Goal: Task Accomplishment & Management: Use online tool/utility

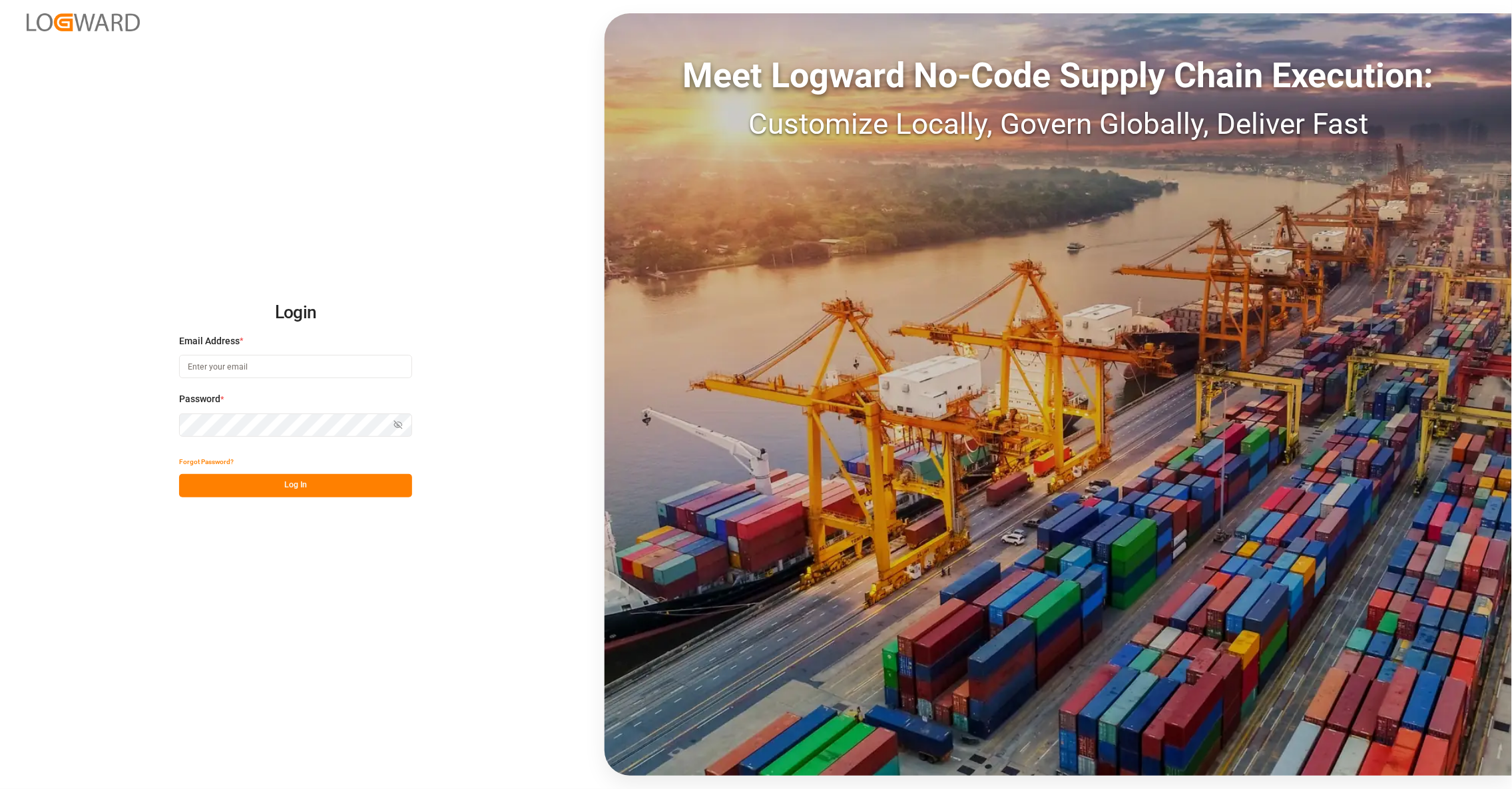
type input "[PERSON_NAME][EMAIL_ADDRESS][DOMAIN_NAME]"
drag, startPoint x: 258, startPoint y: 472, endPoint x: 265, endPoint y: 484, distance: 13.9
click at [258, 472] on div "Forgot Password?" at bounding box center [295, 462] width 233 height 23
click at [265, 488] on button "Log In" at bounding box center [295, 485] width 233 height 23
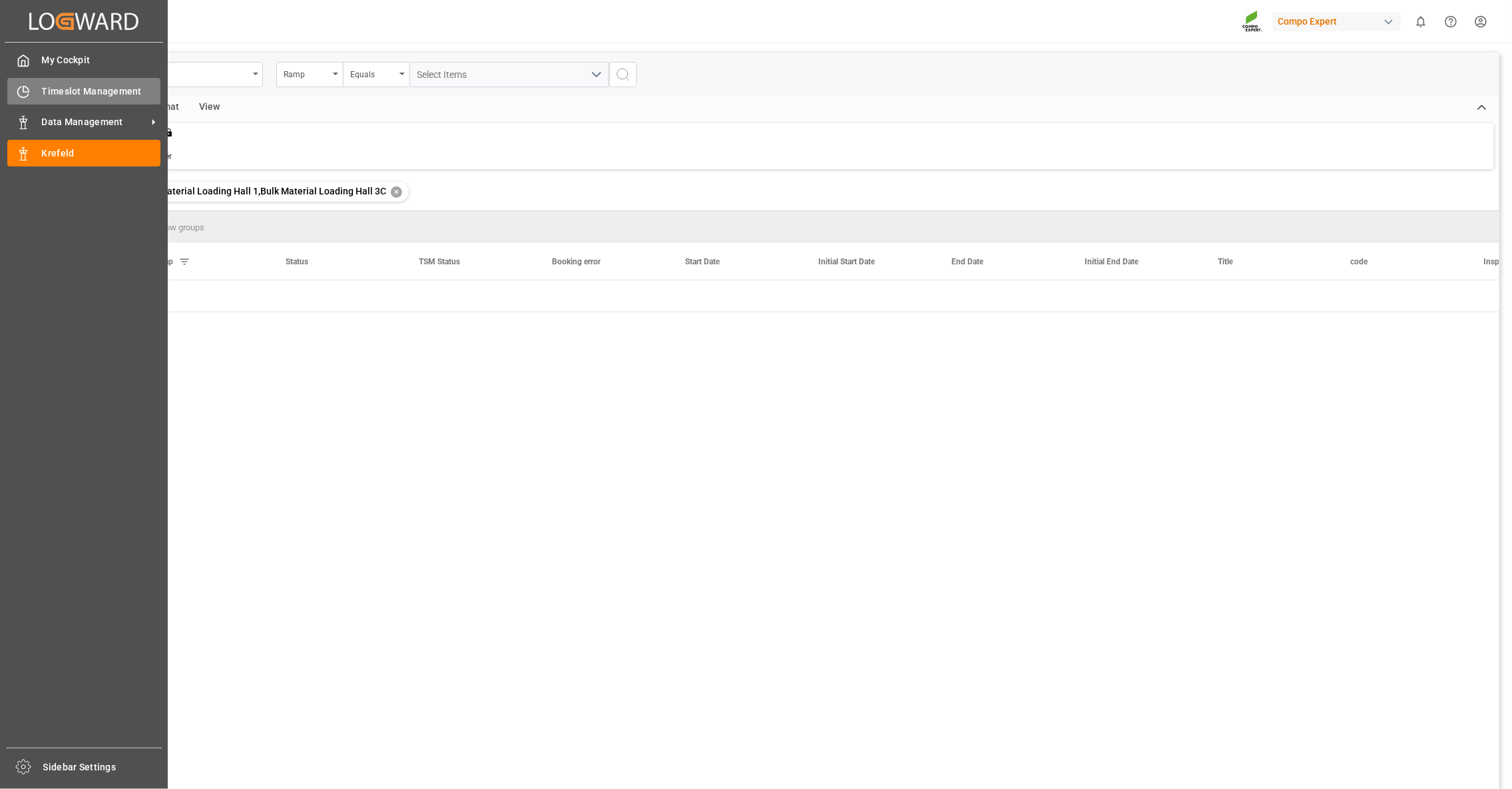
click at [35, 91] on div "Timeslot Management Timeslot Management" at bounding box center [84, 91] width 153 height 26
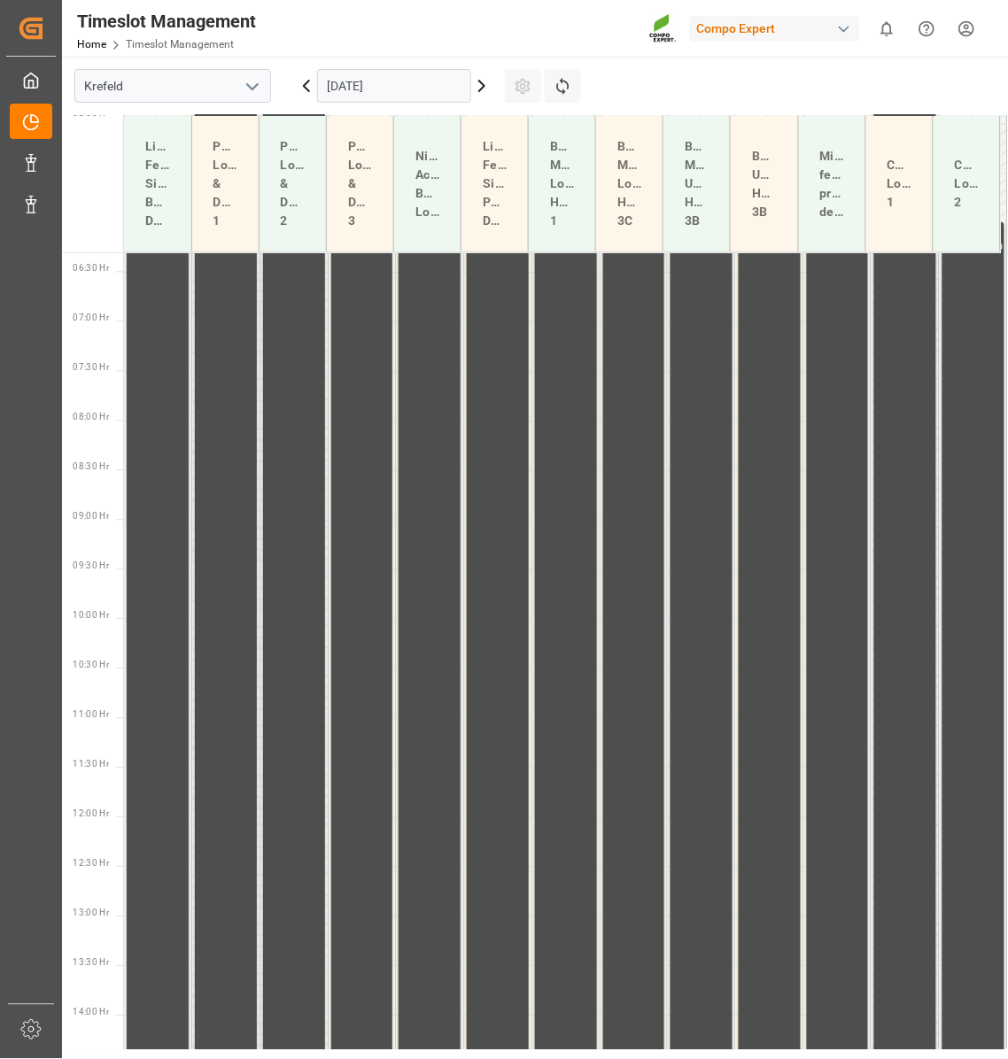
scroll to position [657, 0]
click at [477, 88] on icon at bounding box center [481, 85] width 21 height 21
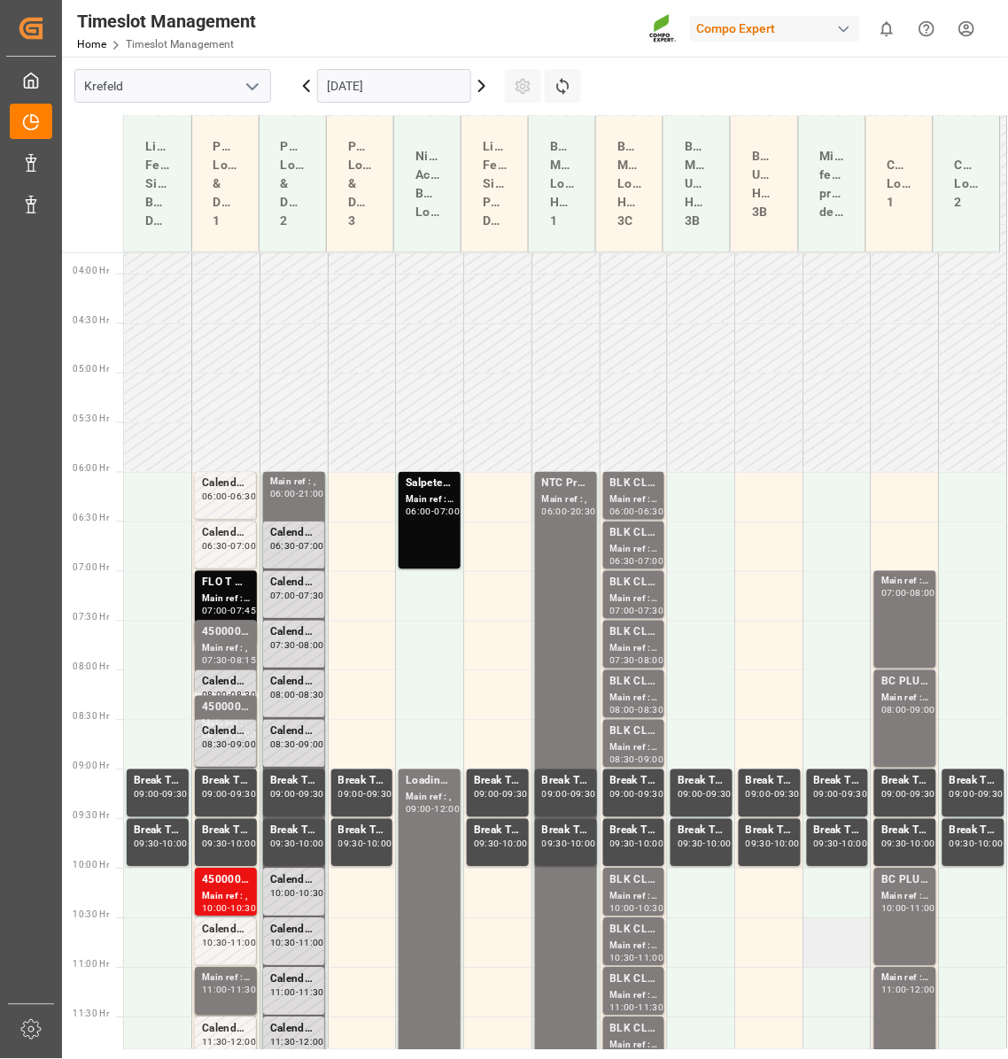
scroll to position [347, 0]
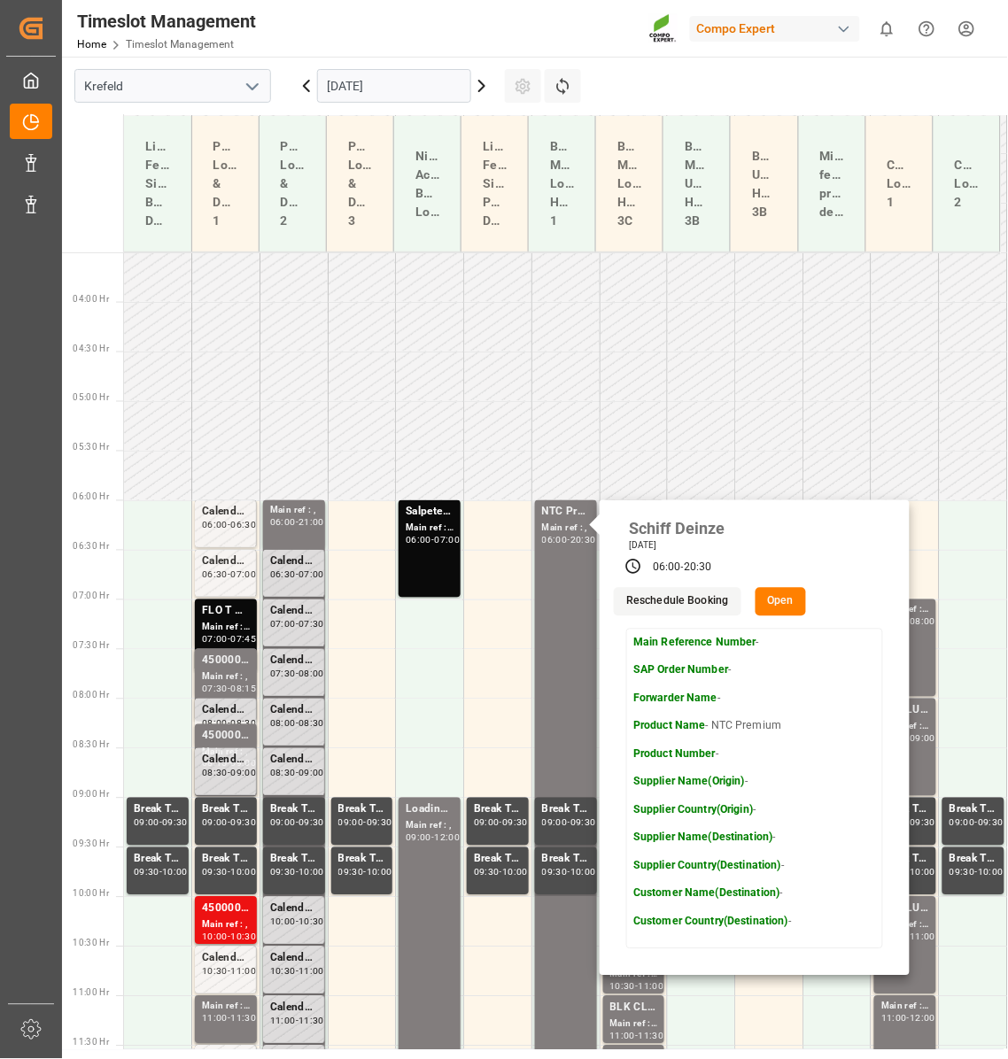
click at [780, 608] on button "Open" at bounding box center [780, 602] width 51 height 28
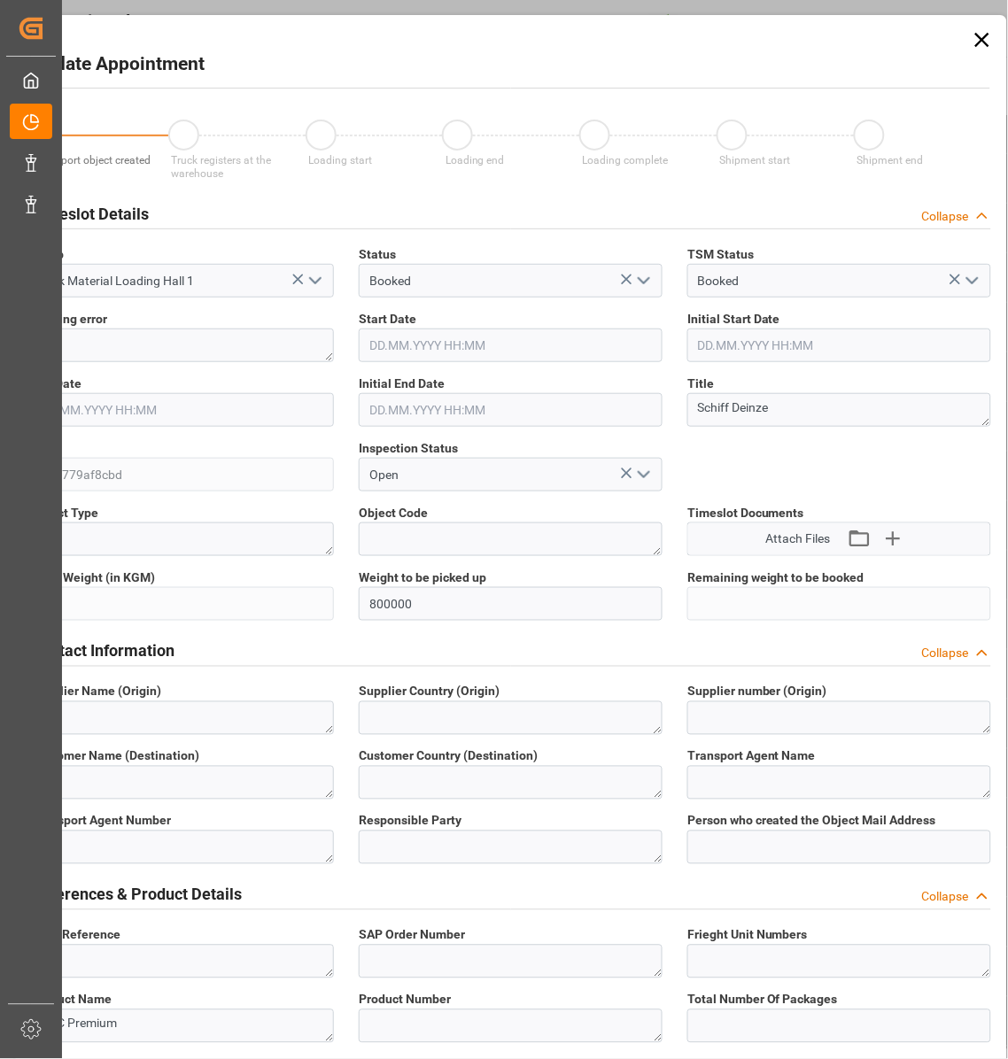
type input "[DATE] 06:00"
type input "[DATE] 20:30"
type input "[DATE] 12:47"
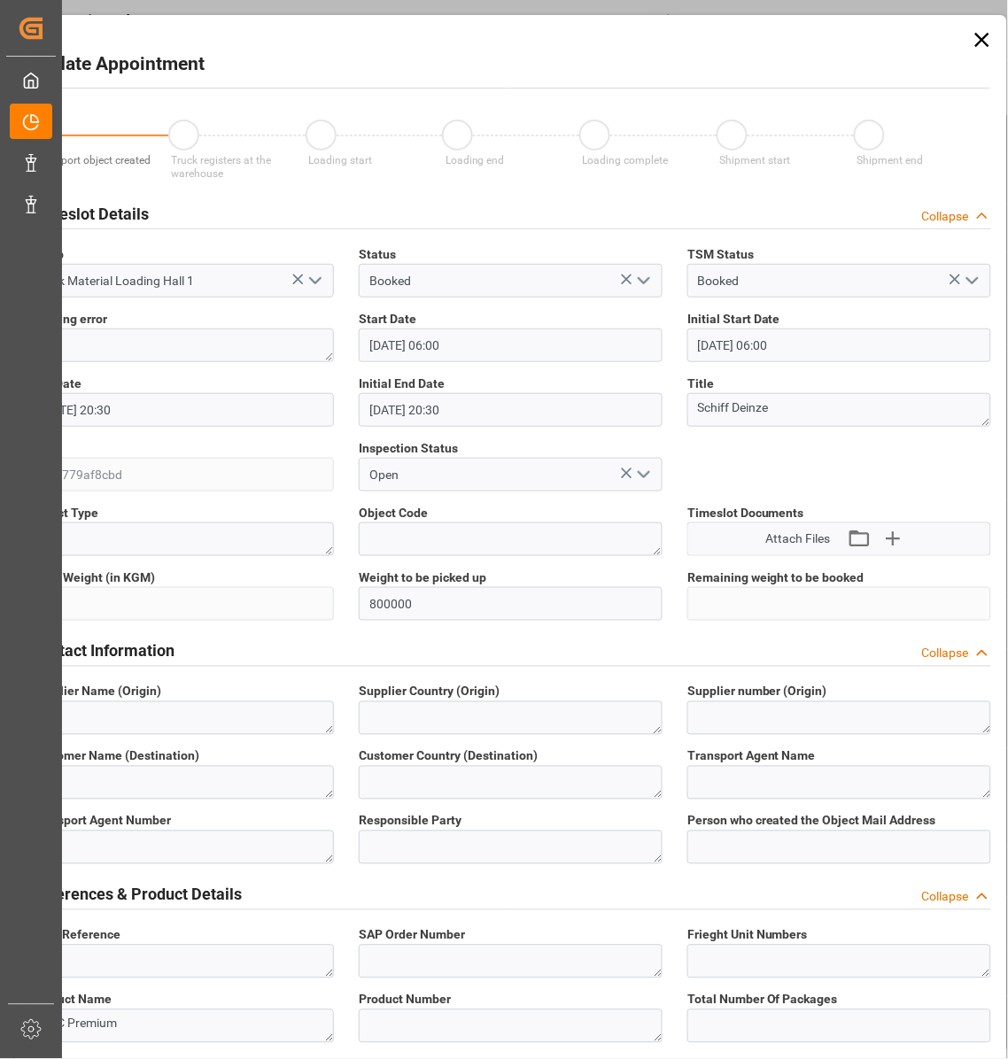
click at [984, 35] on icon at bounding box center [982, 39] width 25 height 25
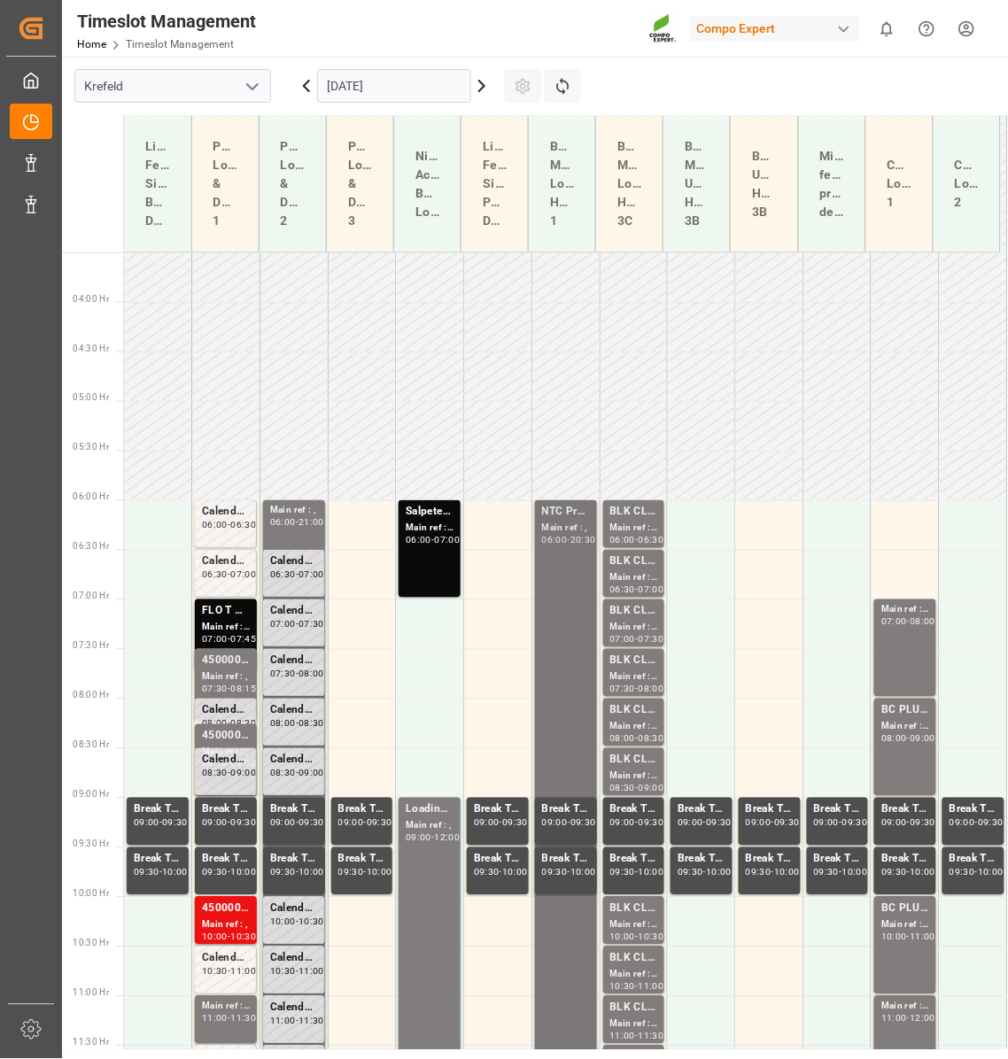
click at [477, 89] on icon at bounding box center [481, 85] width 21 height 21
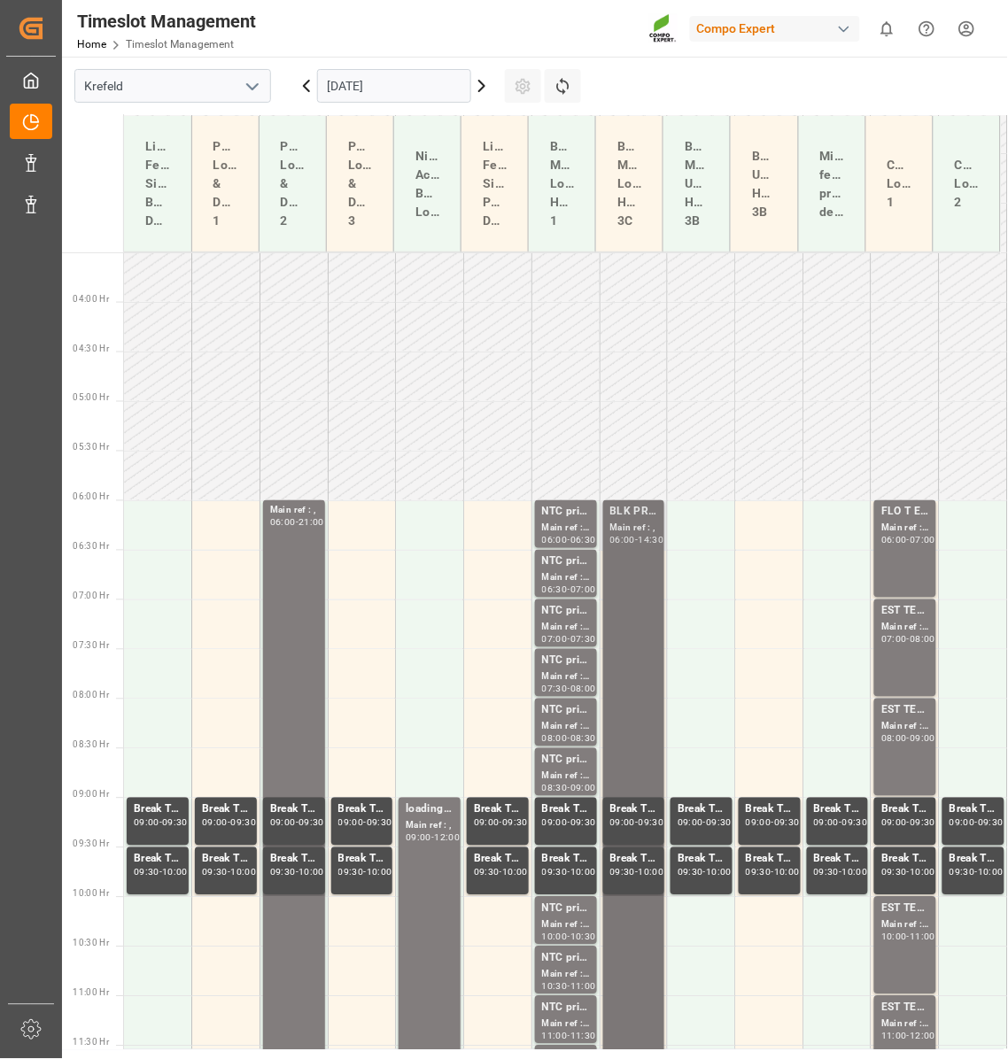
click at [636, 571] on div "BLK PRemium Main ref : , 06:00 - 14:30" at bounding box center [634, 921] width 48 height 834
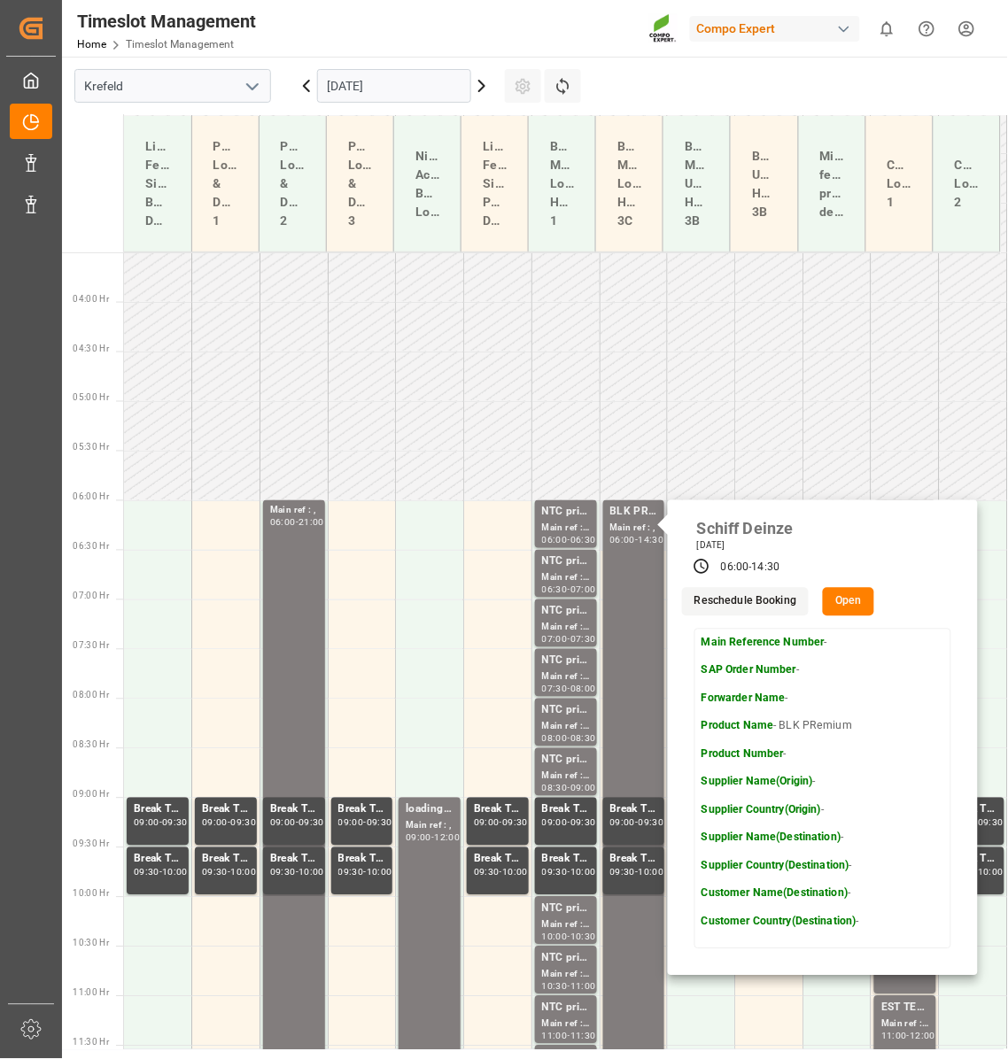
click at [844, 602] on button "Open" at bounding box center [848, 602] width 51 height 28
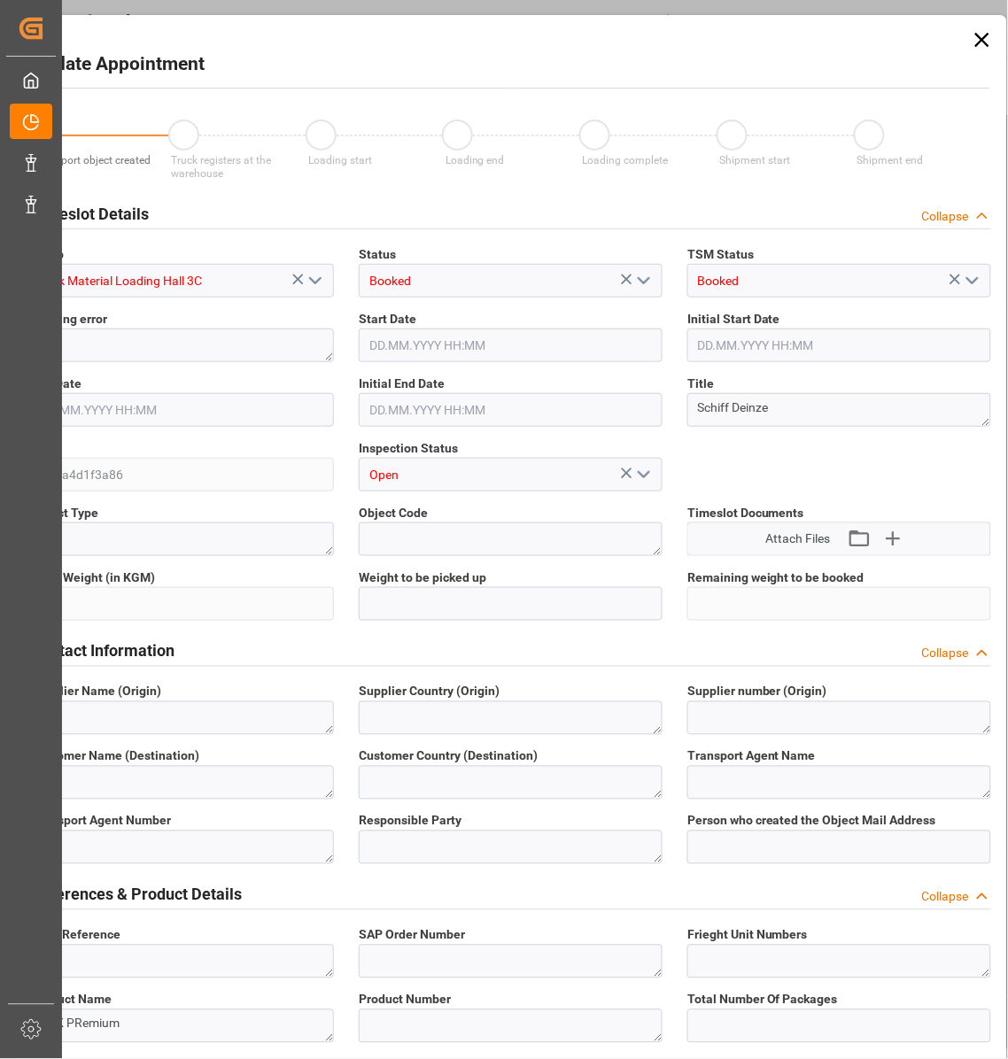
type input "[DATE] 06:00"
type input "[DATE] 14:30"
type input "[DATE] 12:48"
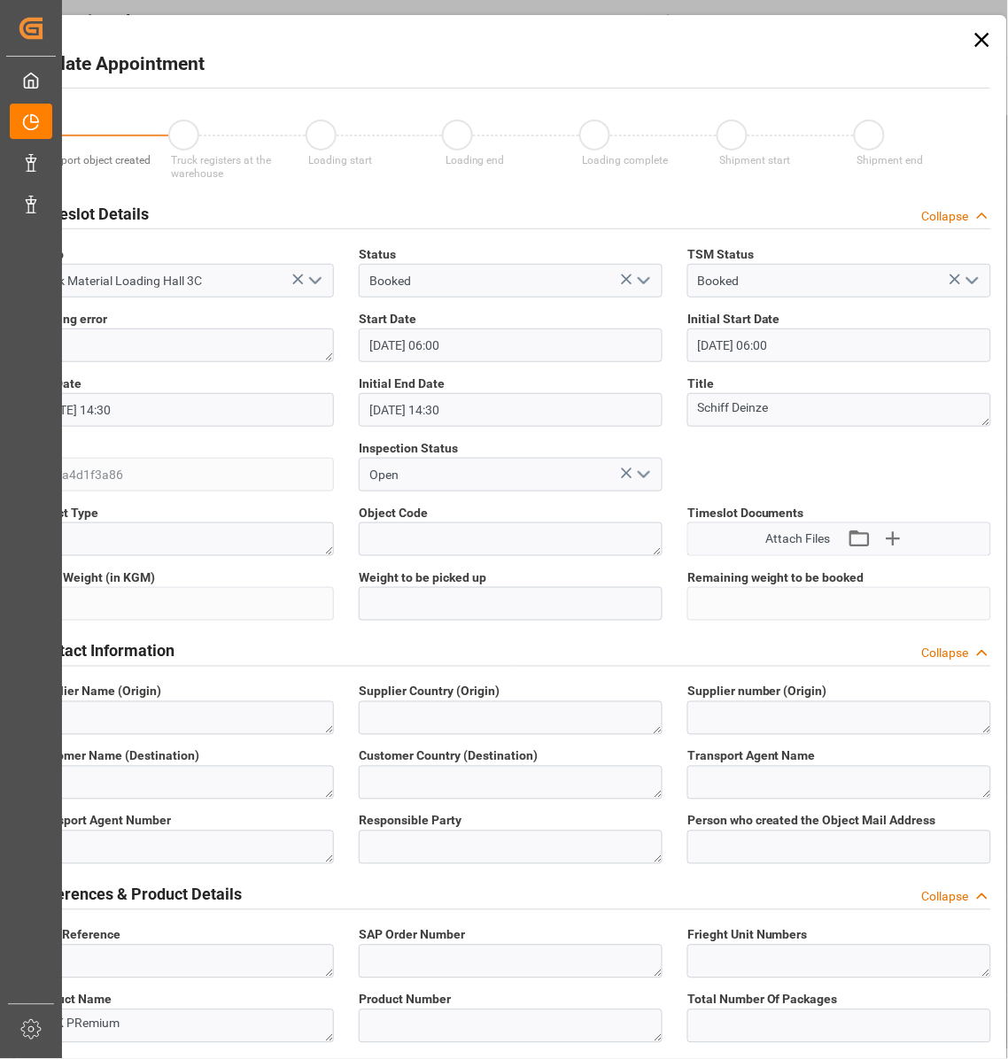
click at [981, 45] on icon at bounding box center [982, 39] width 25 height 25
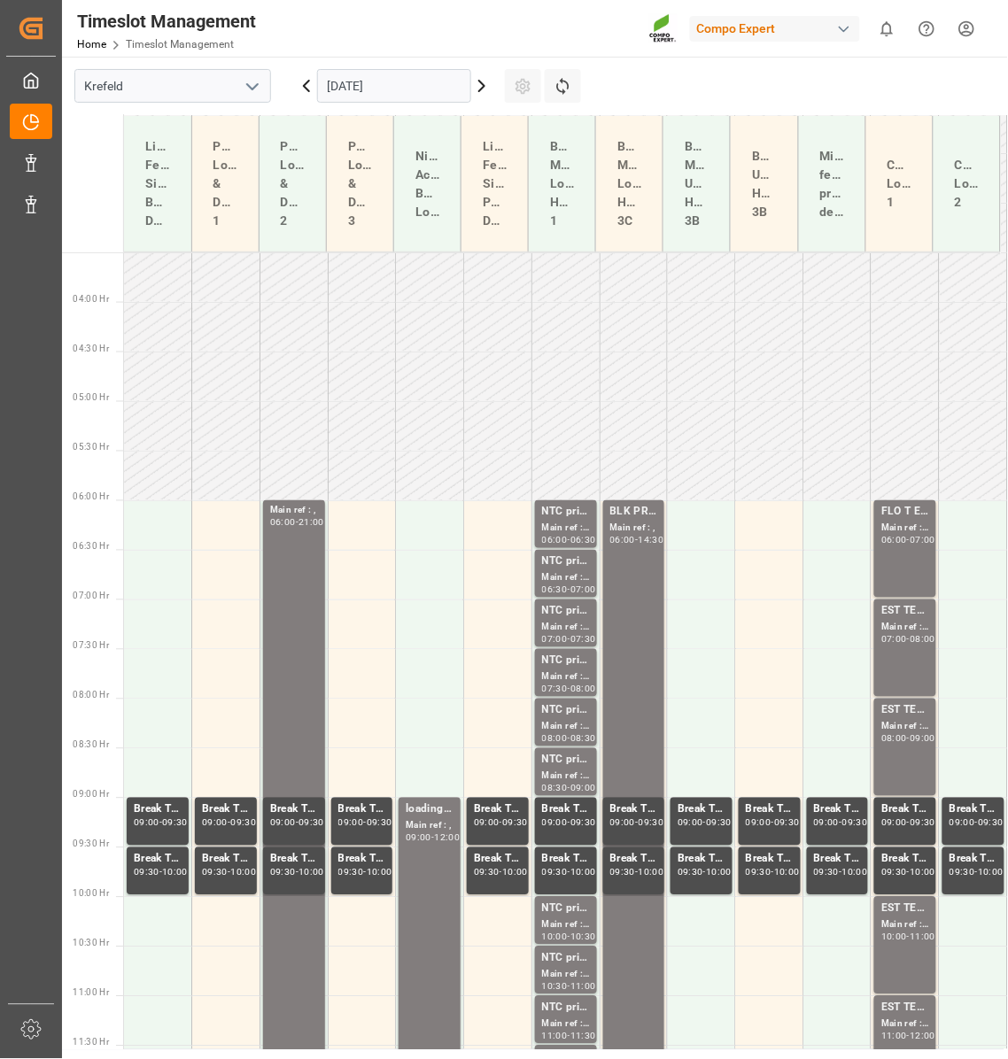
click at [479, 81] on icon at bounding box center [481, 86] width 5 height 11
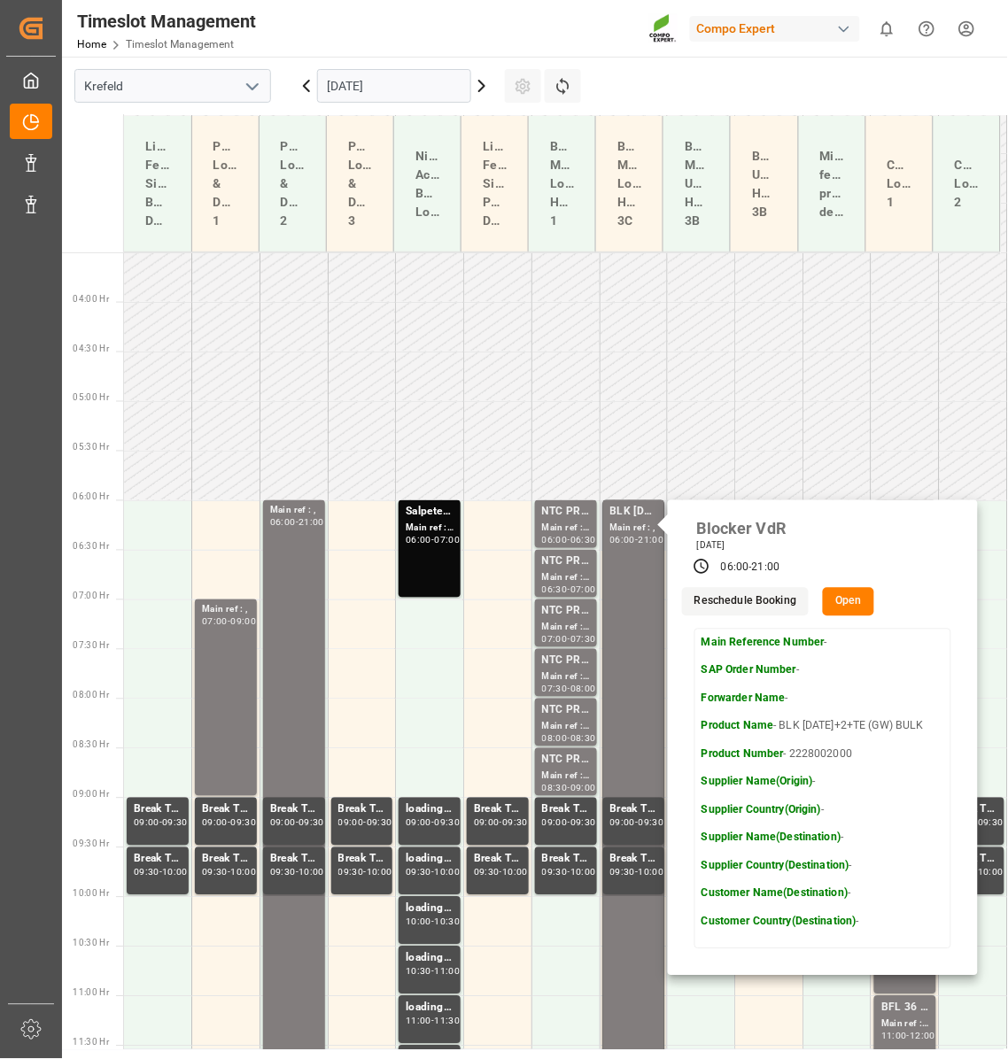
click at [832, 593] on button "Open" at bounding box center [848, 602] width 51 height 28
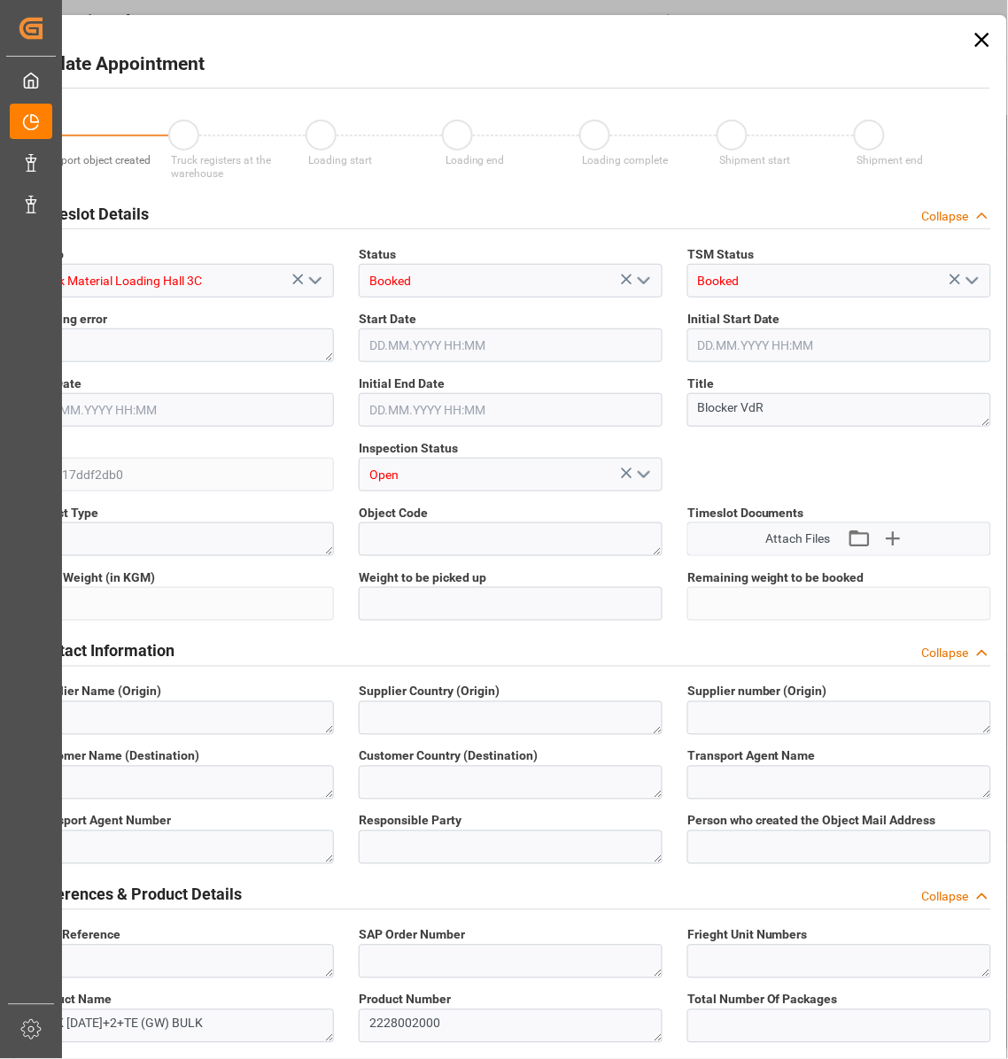
type input "800000"
type input "[DATE] 06:00"
type input "[DATE] 21:00"
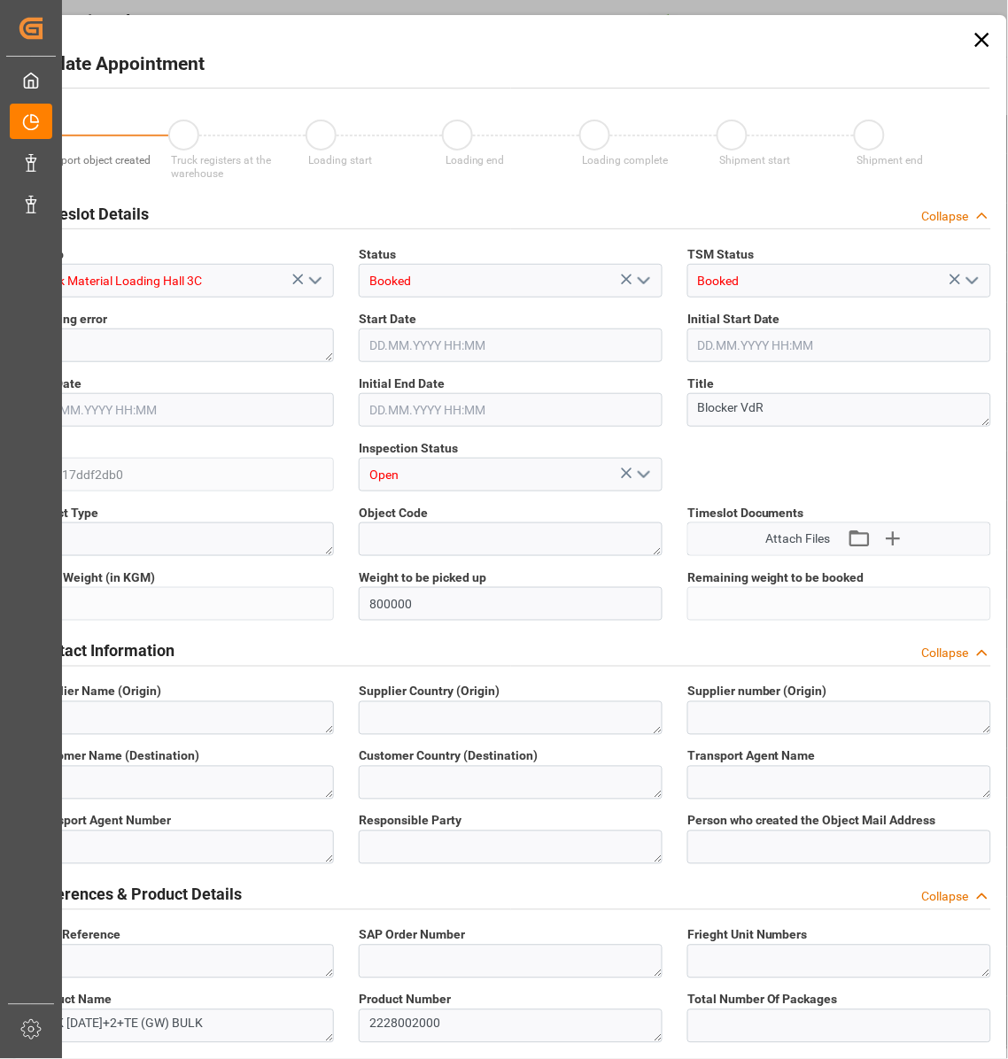
type input "[DATE] 07:57"
click at [975, 43] on icon at bounding box center [982, 39] width 25 height 25
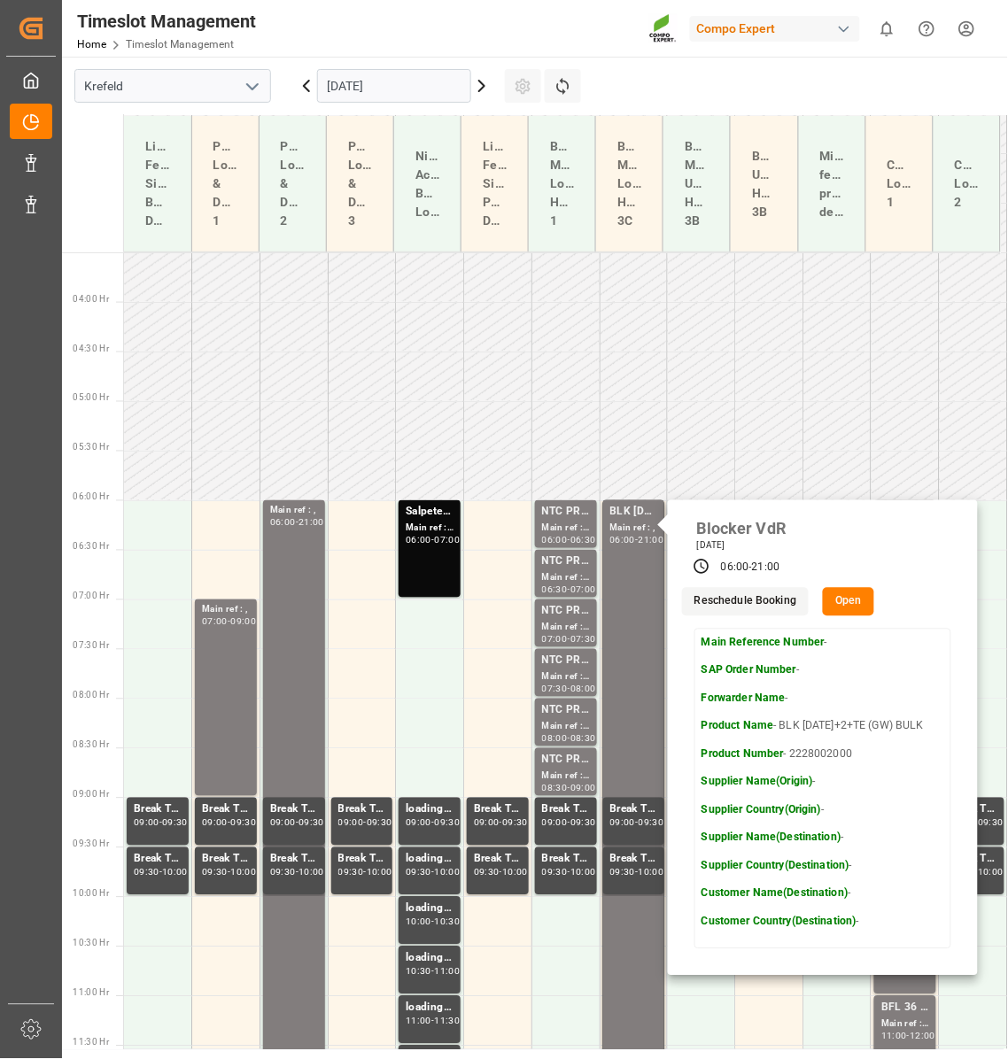
click at [485, 89] on icon at bounding box center [481, 85] width 21 height 21
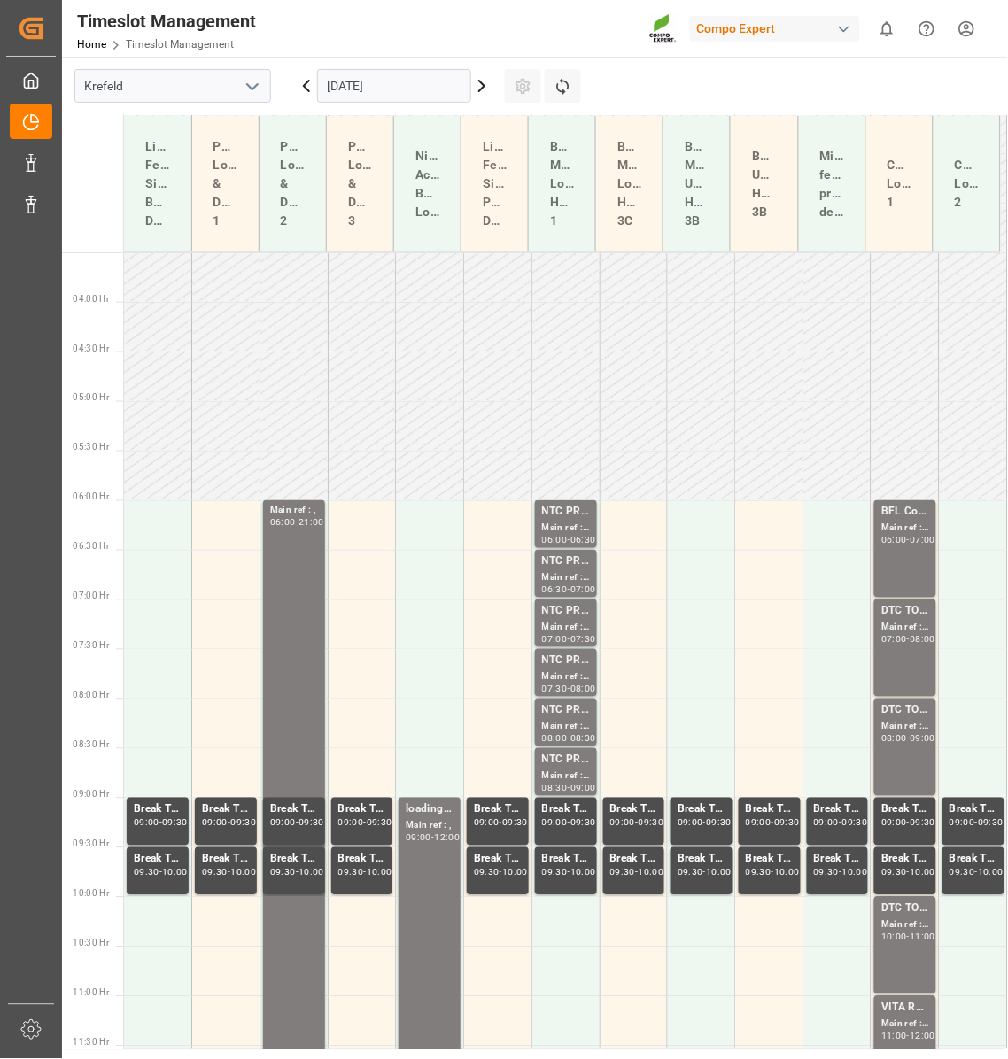
click at [479, 90] on icon at bounding box center [481, 86] width 5 height 11
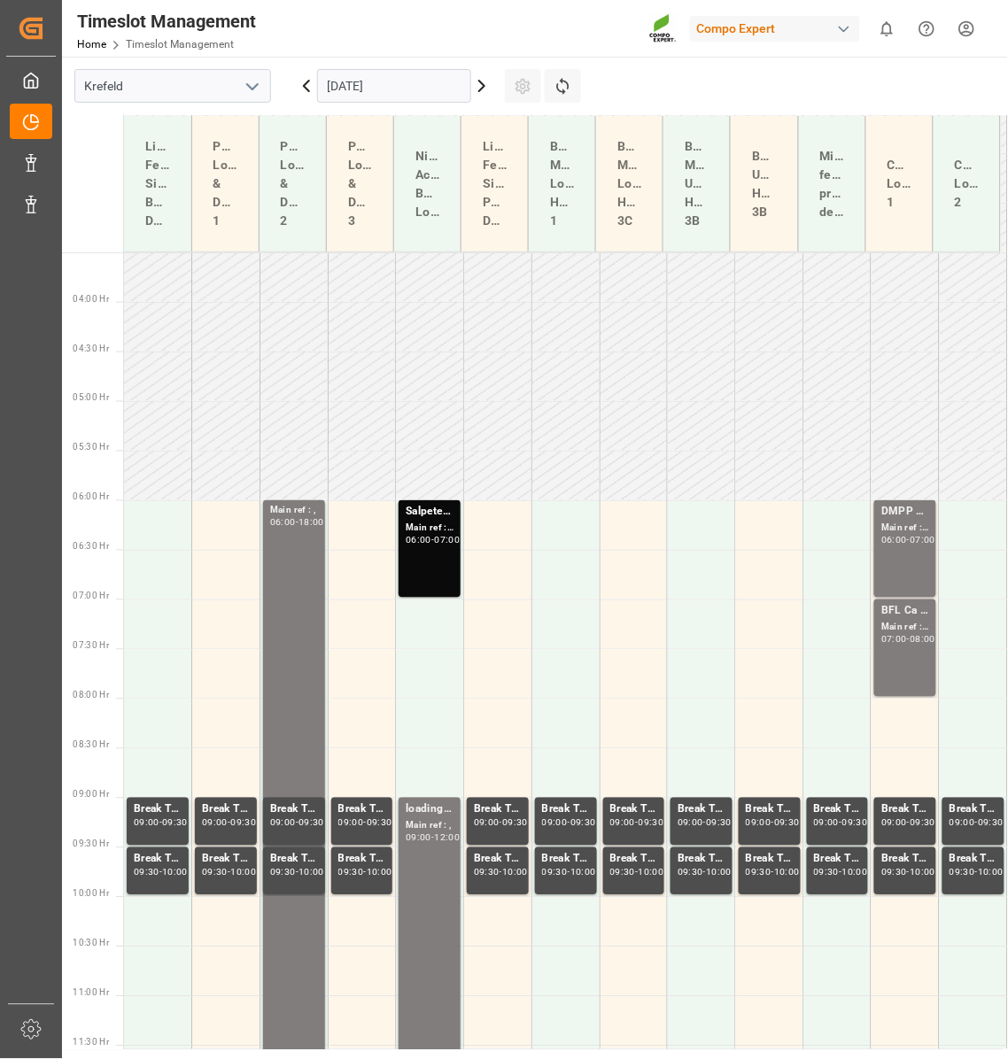
click at [302, 88] on icon at bounding box center [306, 85] width 21 height 21
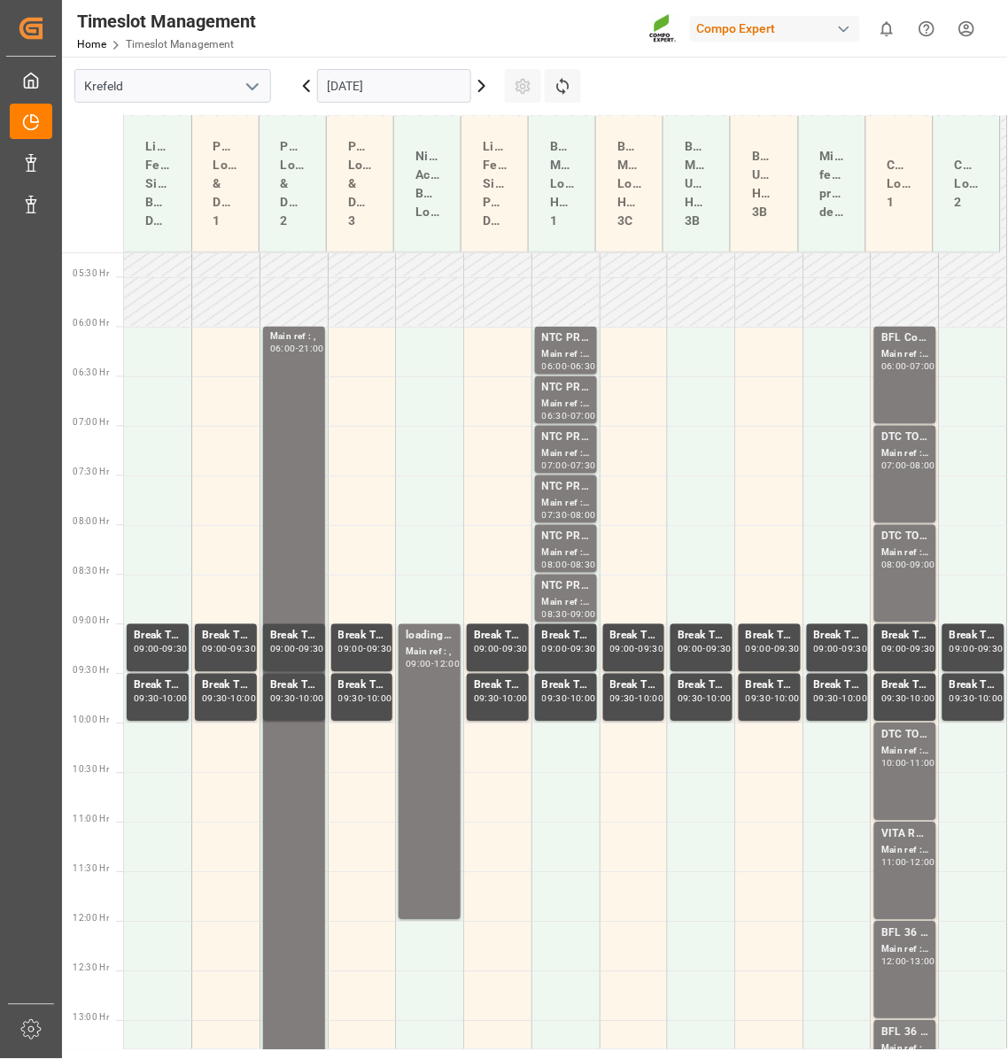
scroll to position [657, 0]
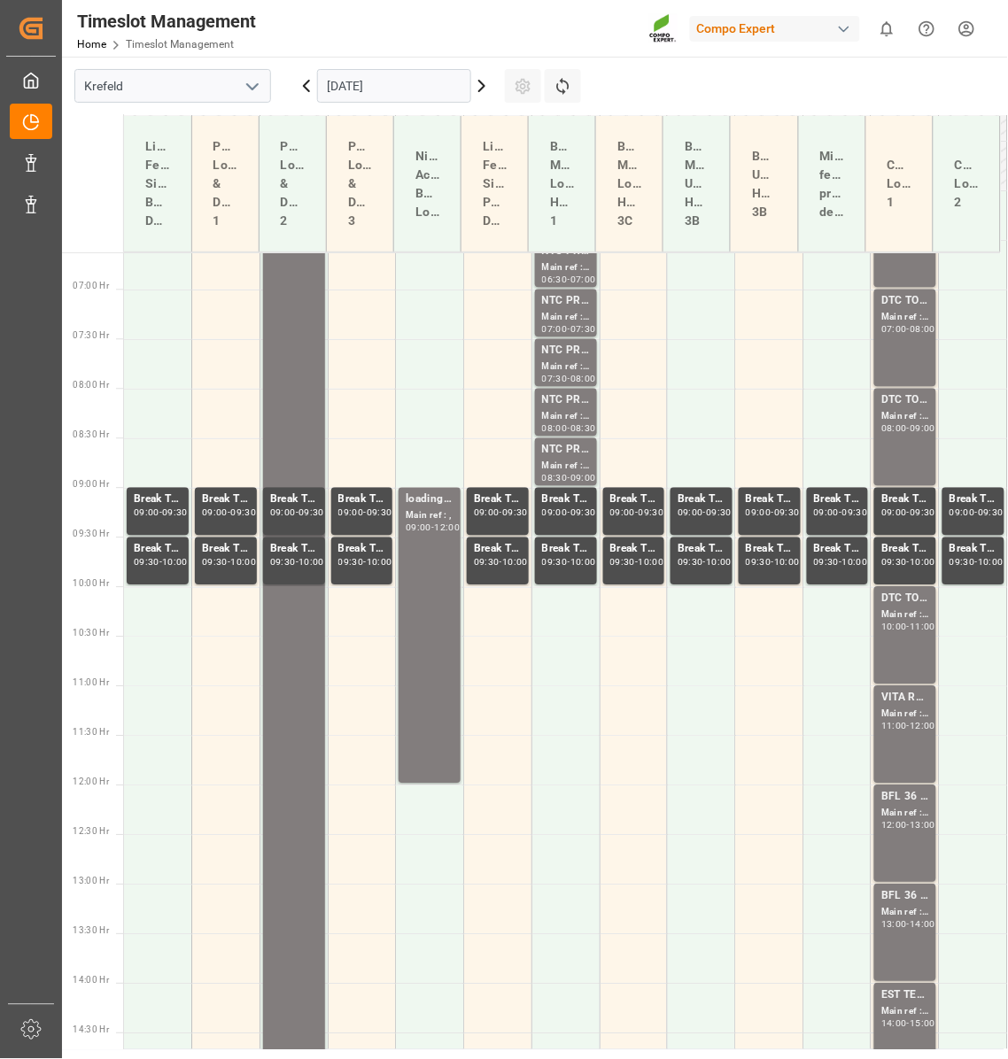
click at [302, 88] on icon at bounding box center [306, 85] width 21 height 21
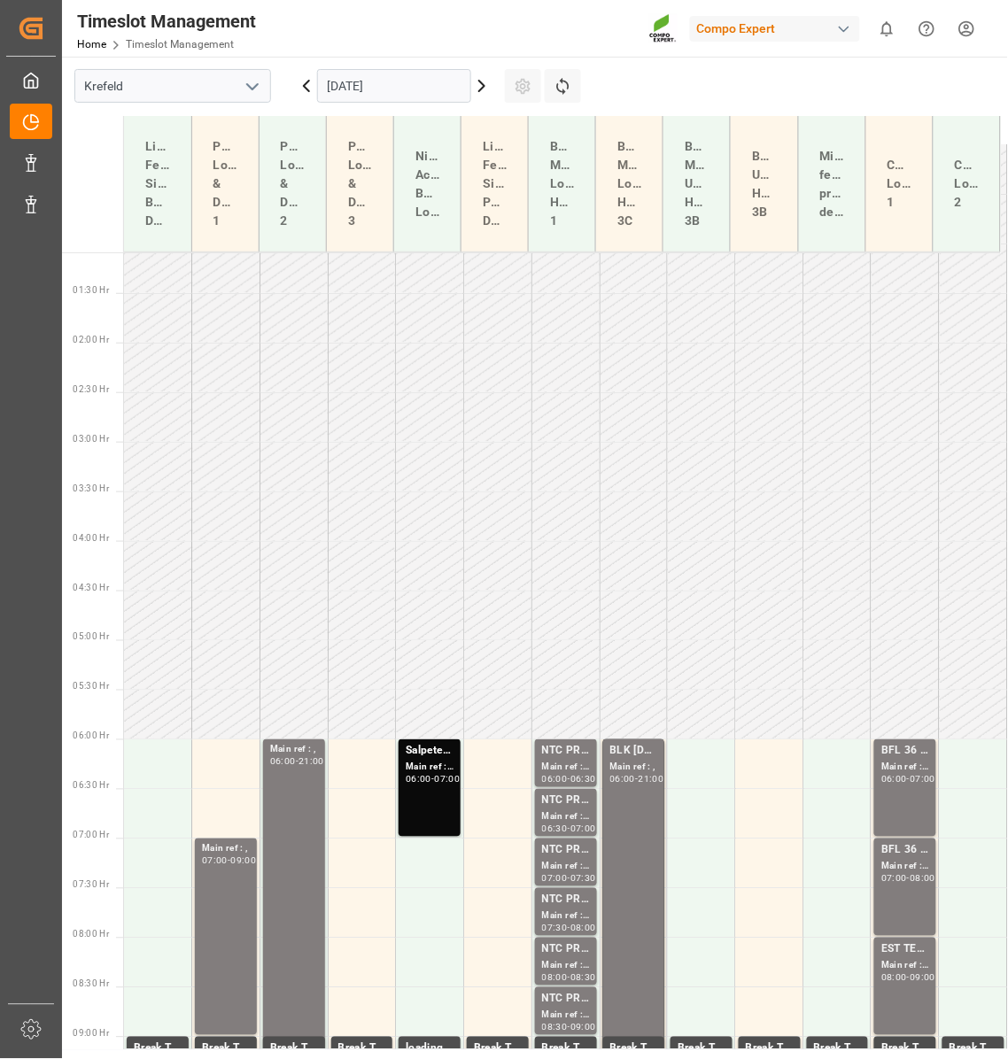
scroll to position [399, 0]
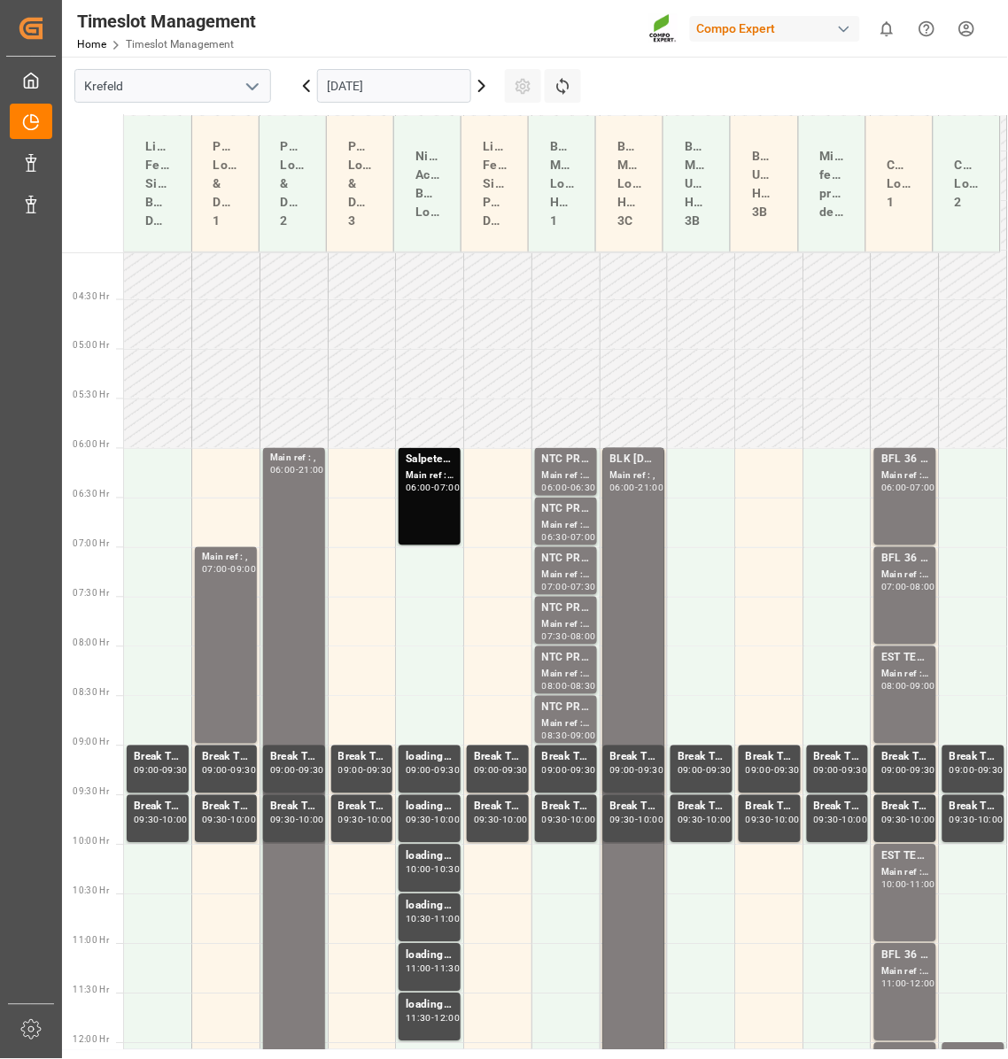
click at [306, 88] on icon at bounding box center [306, 86] width 5 height 11
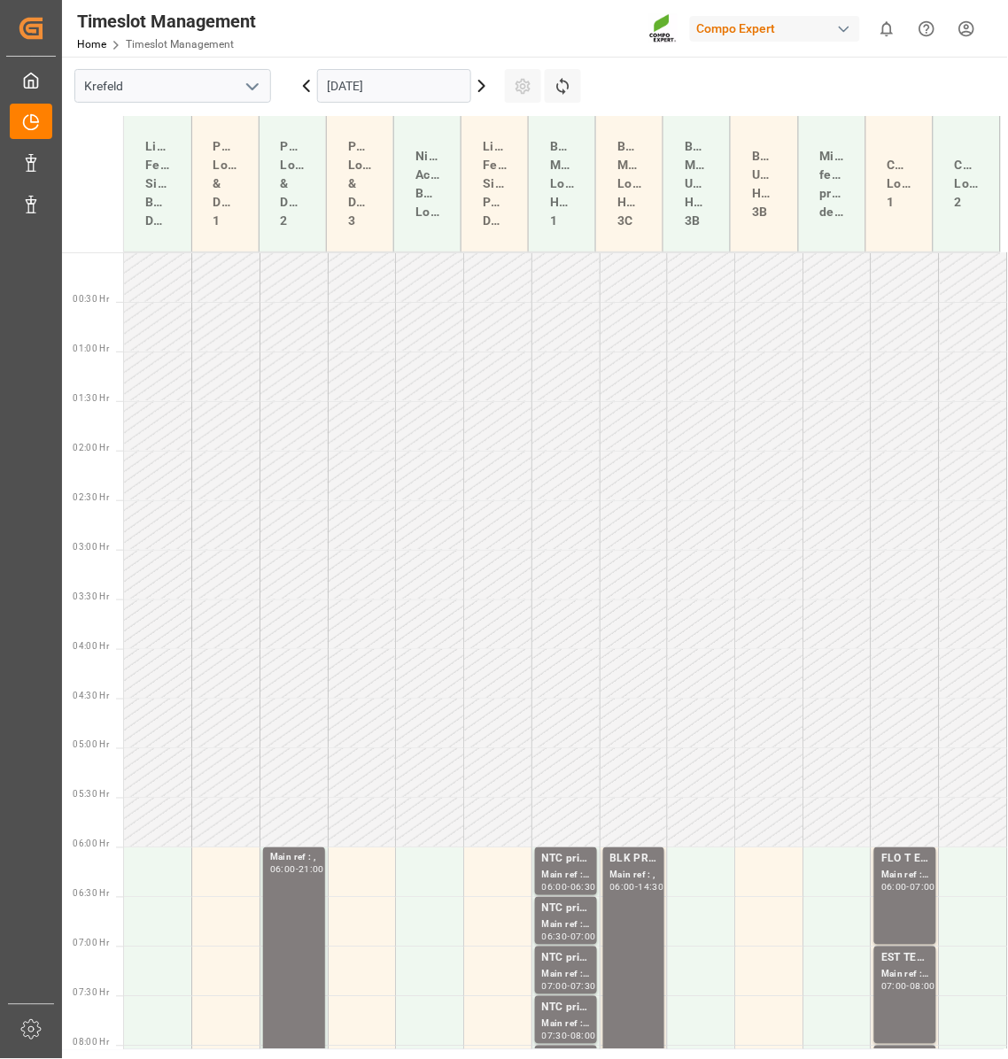
scroll to position [108, 0]
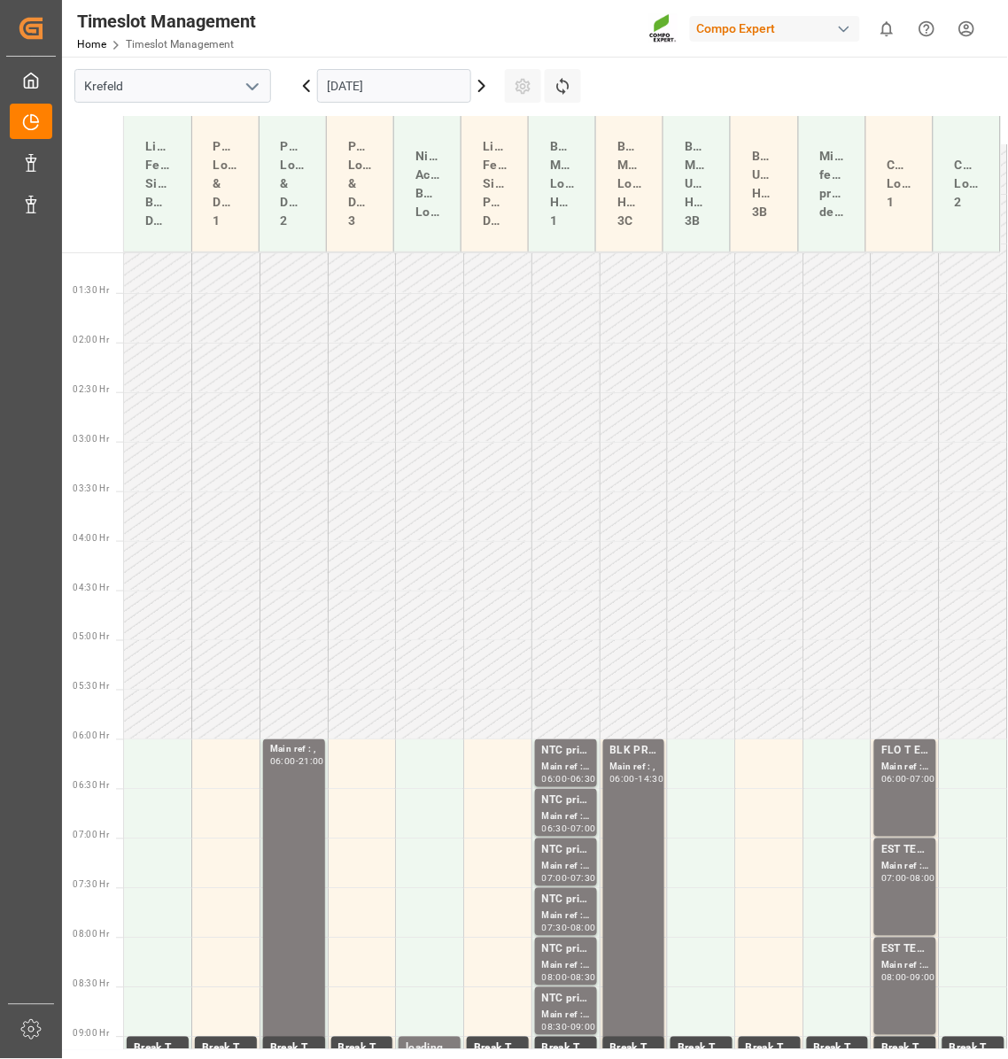
click at [306, 88] on icon at bounding box center [306, 86] width 5 height 11
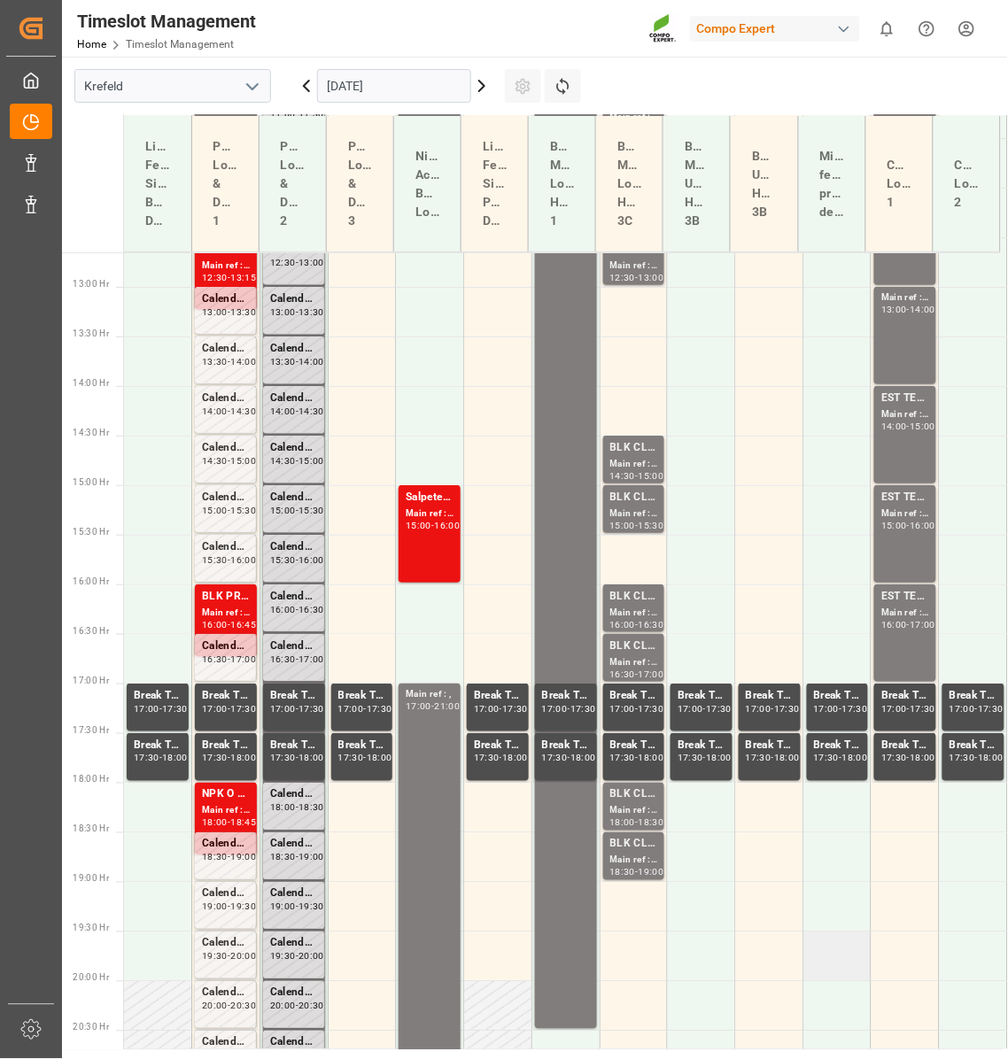
scroll to position [1277, 0]
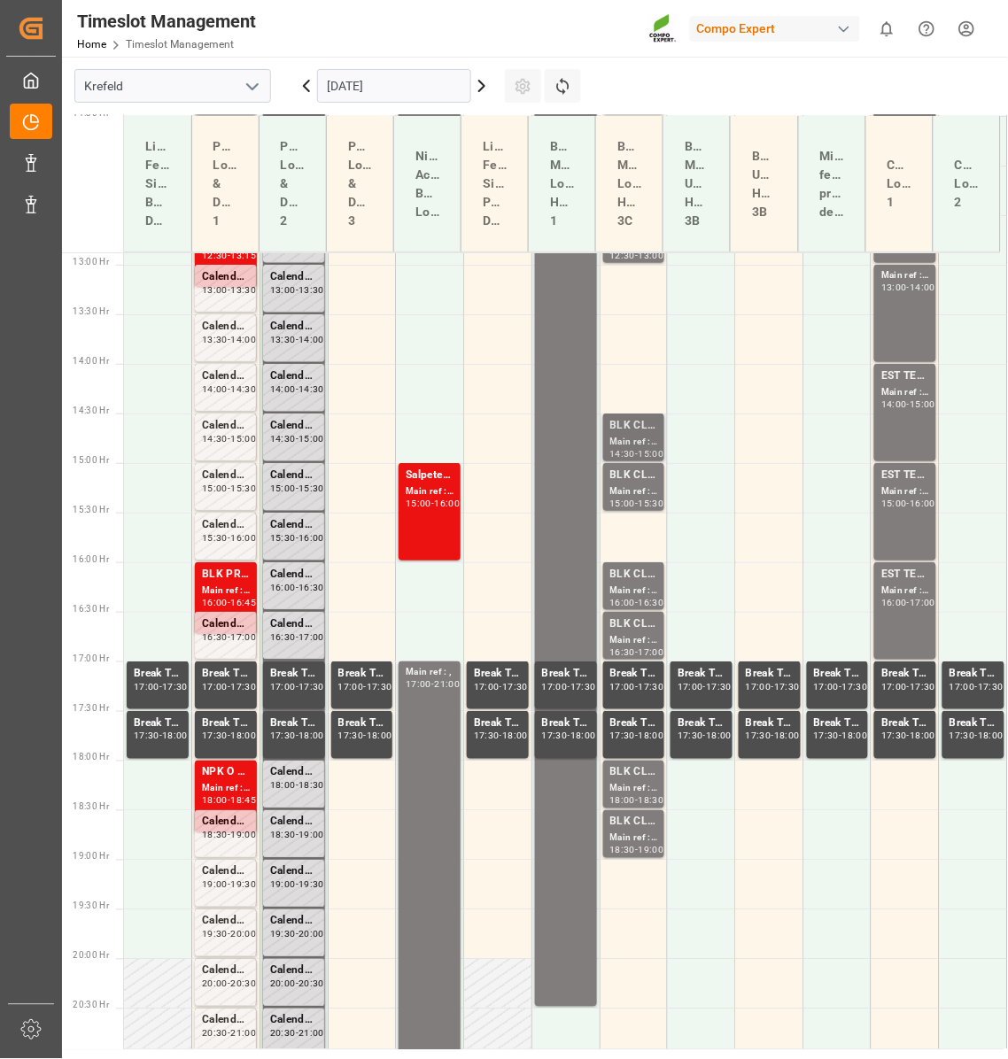
click at [613, 436] on div "Main ref : 4500000299, 2000000241;" at bounding box center [634, 442] width 48 height 15
click at [628, 787] on div "Main ref : 4500000302, 2000000241;" at bounding box center [634, 789] width 48 height 15
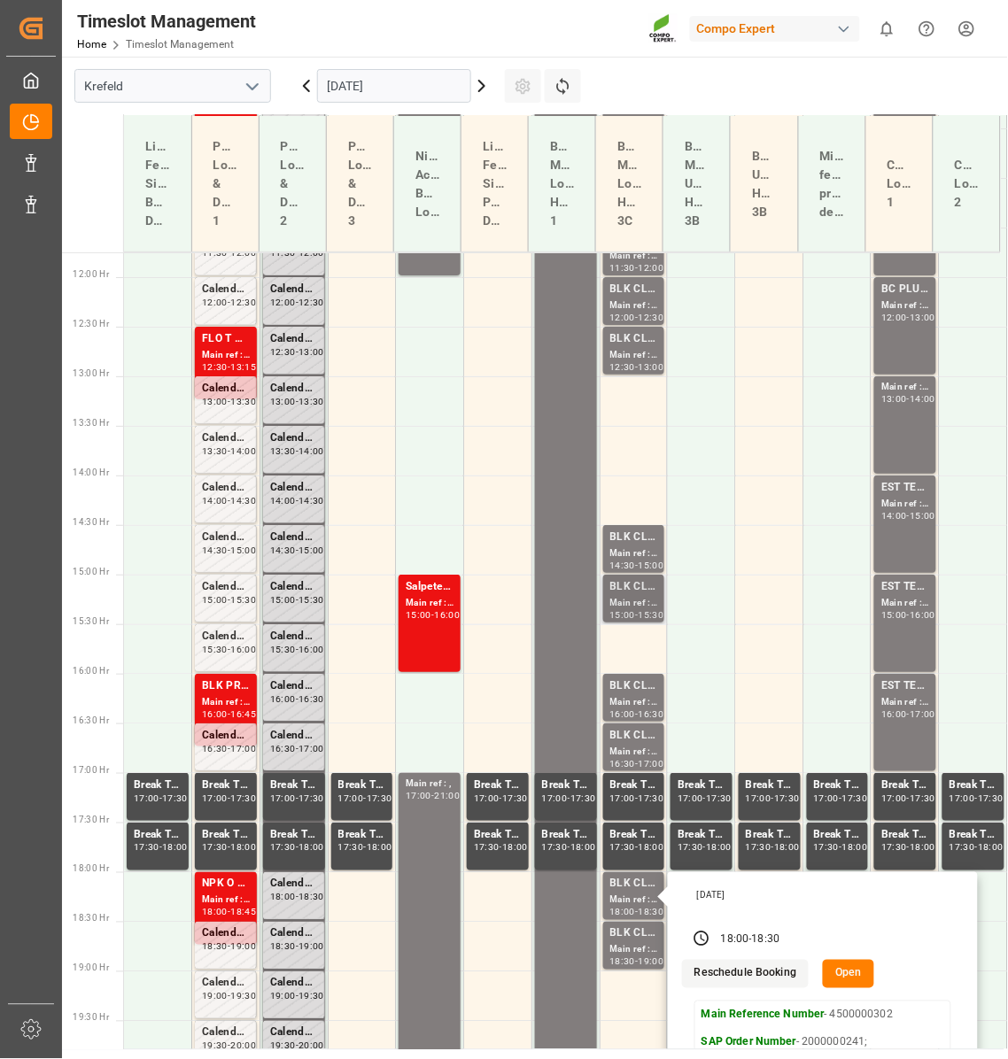
scroll to position [963, 0]
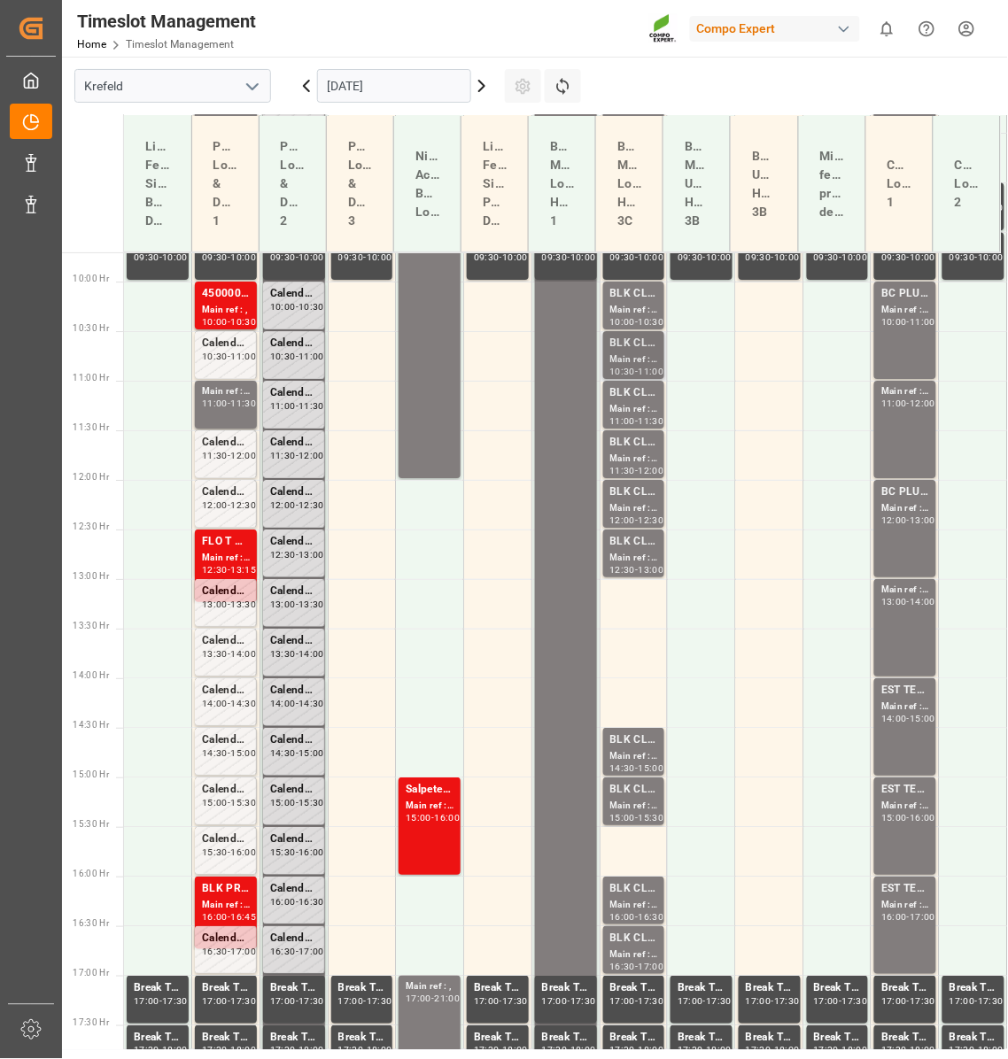
click at [628, 353] on div "Main ref : 4500001077, 2000001075" at bounding box center [634, 360] width 48 height 15
click at [634, 453] on div "Main ref : 4500001079, 2000001075" at bounding box center [634, 459] width 48 height 15
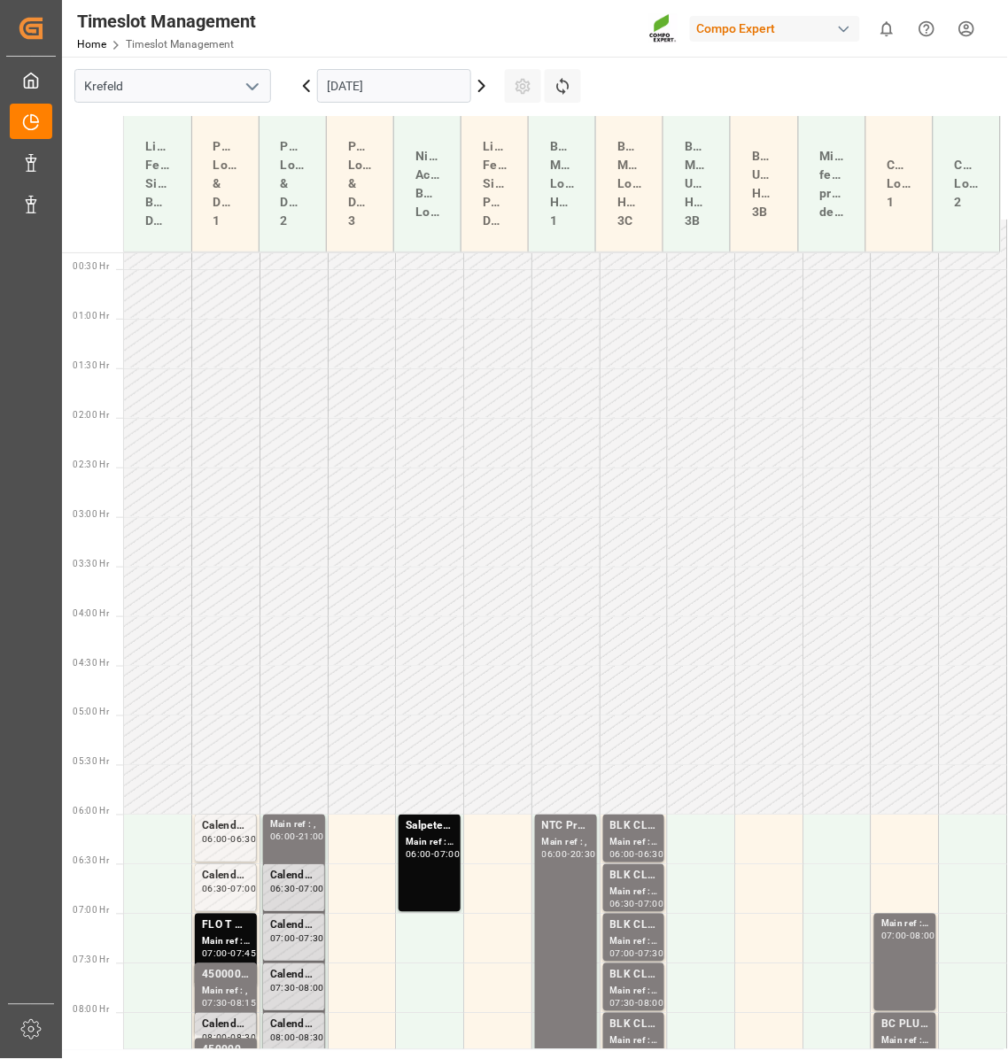
scroll to position [342, 0]
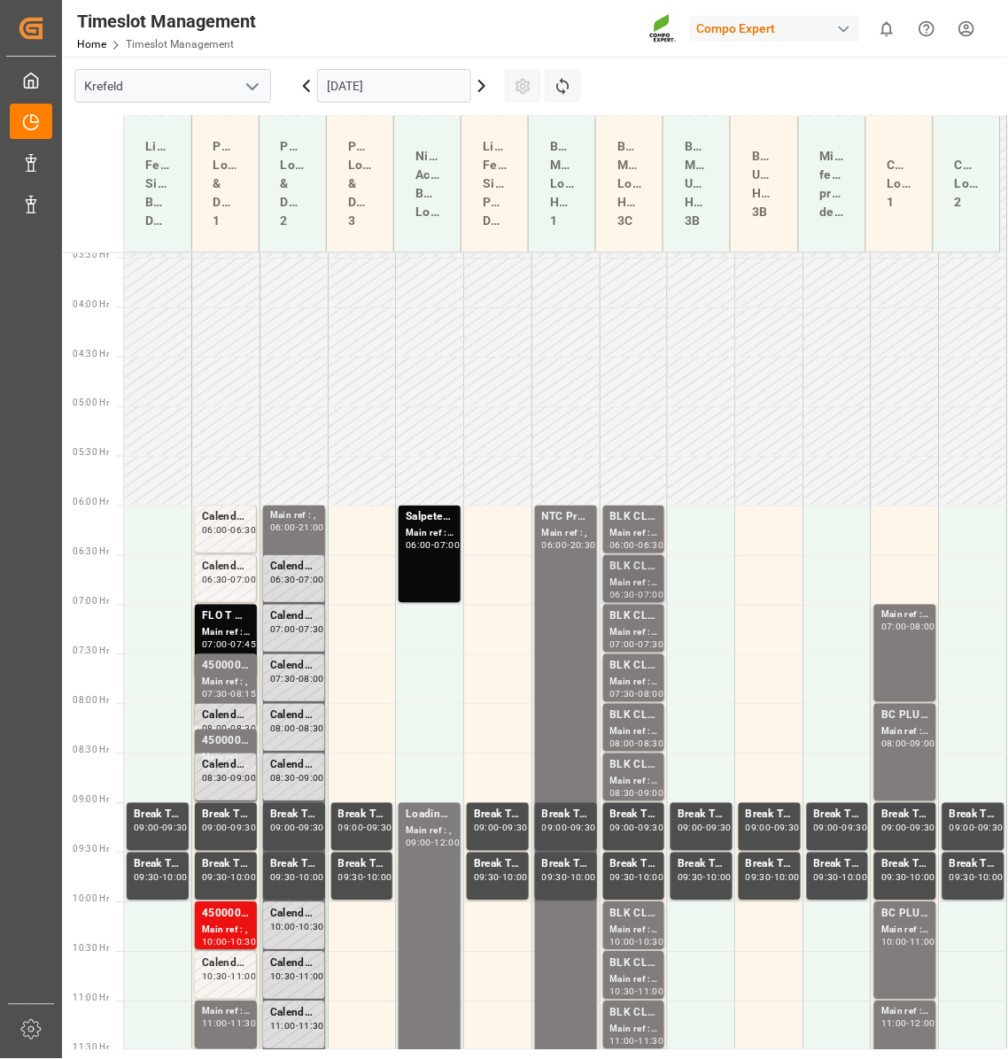
click at [629, 574] on div "BLK CLASSIC [DATE]+3+TE BULK" at bounding box center [634, 568] width 48 height 18
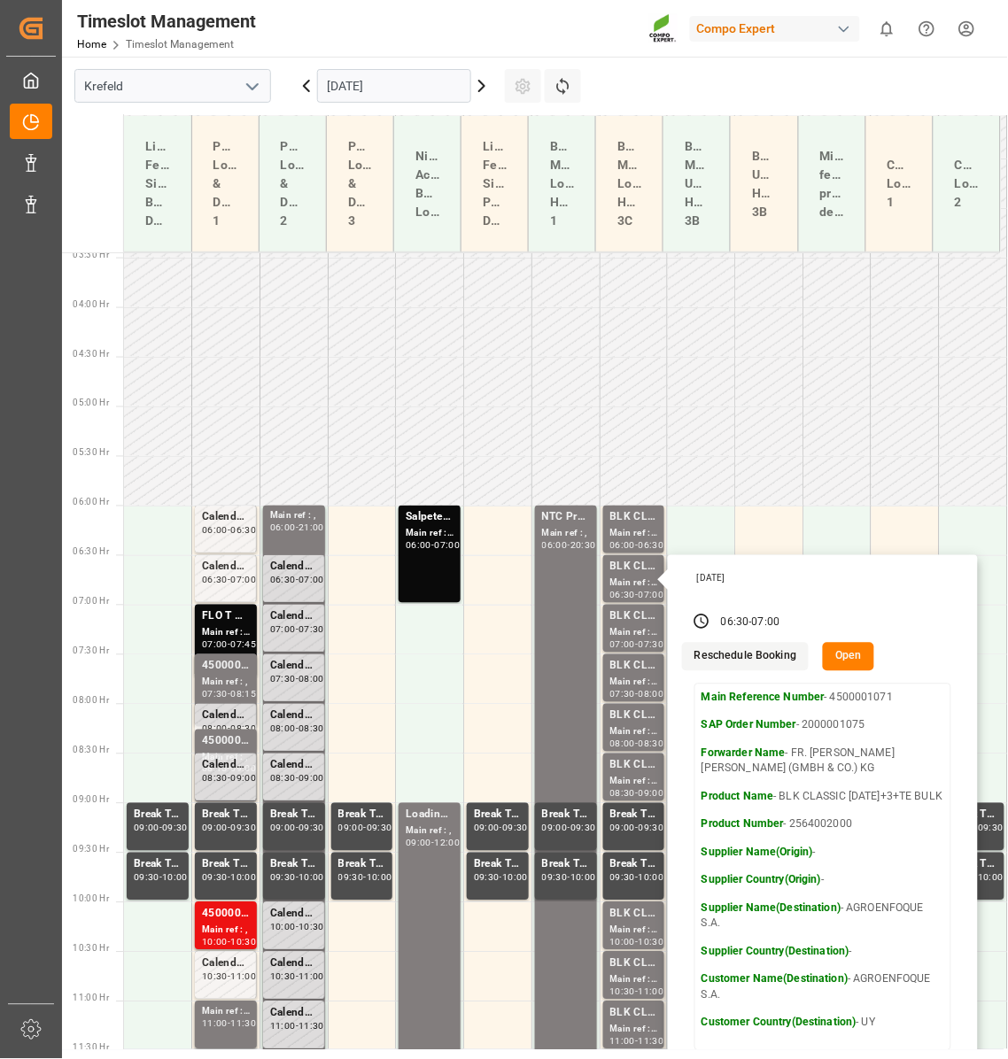
scroll to position [652, 0]
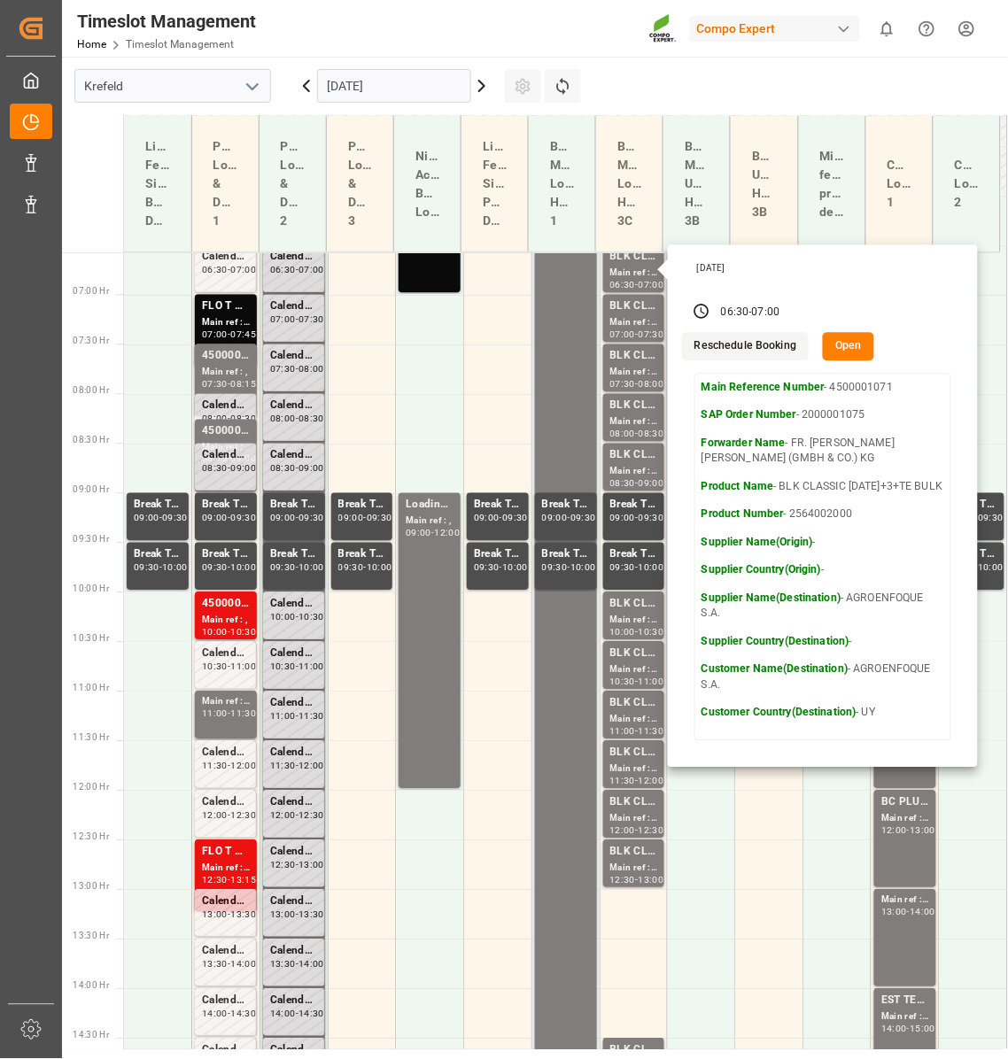
click at [481, 89] on icon at bounding box center [481, 86] width 5 height 11
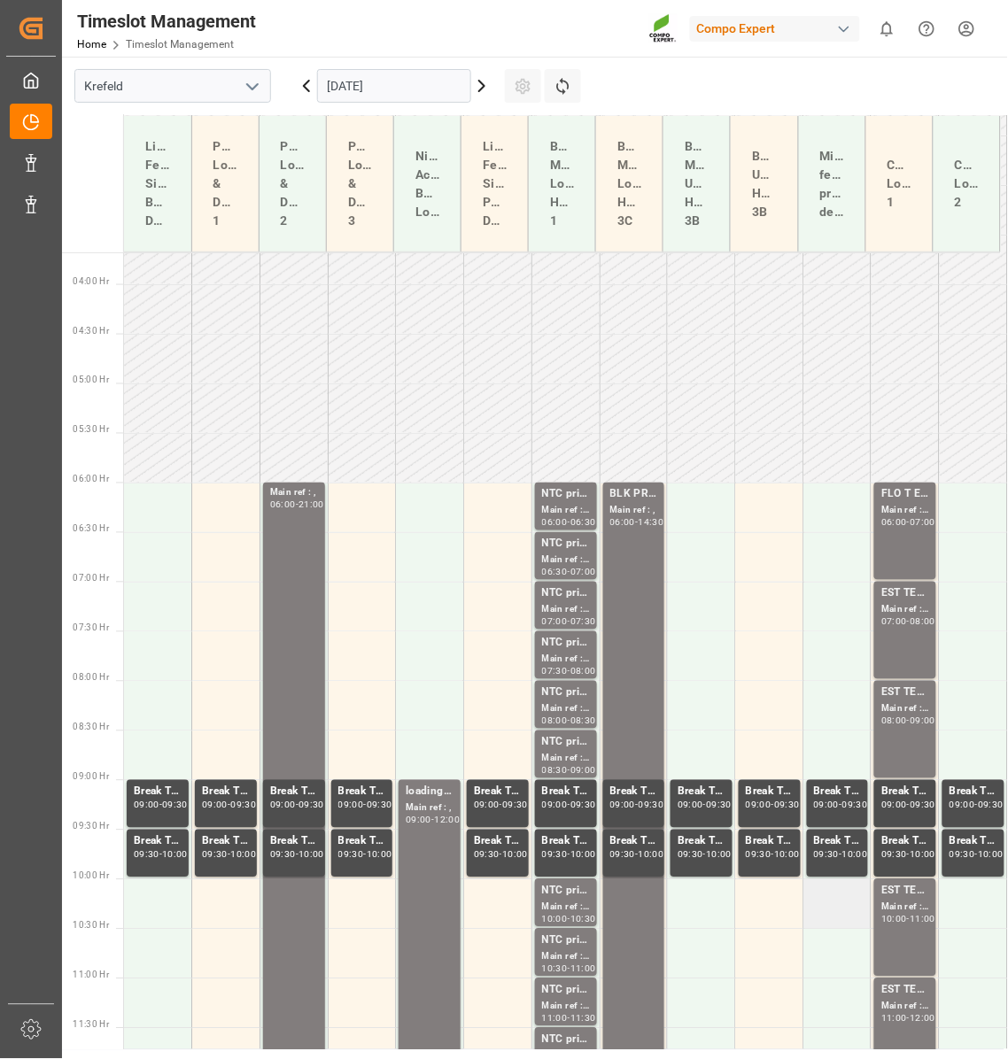
scroll to position [347, 0]
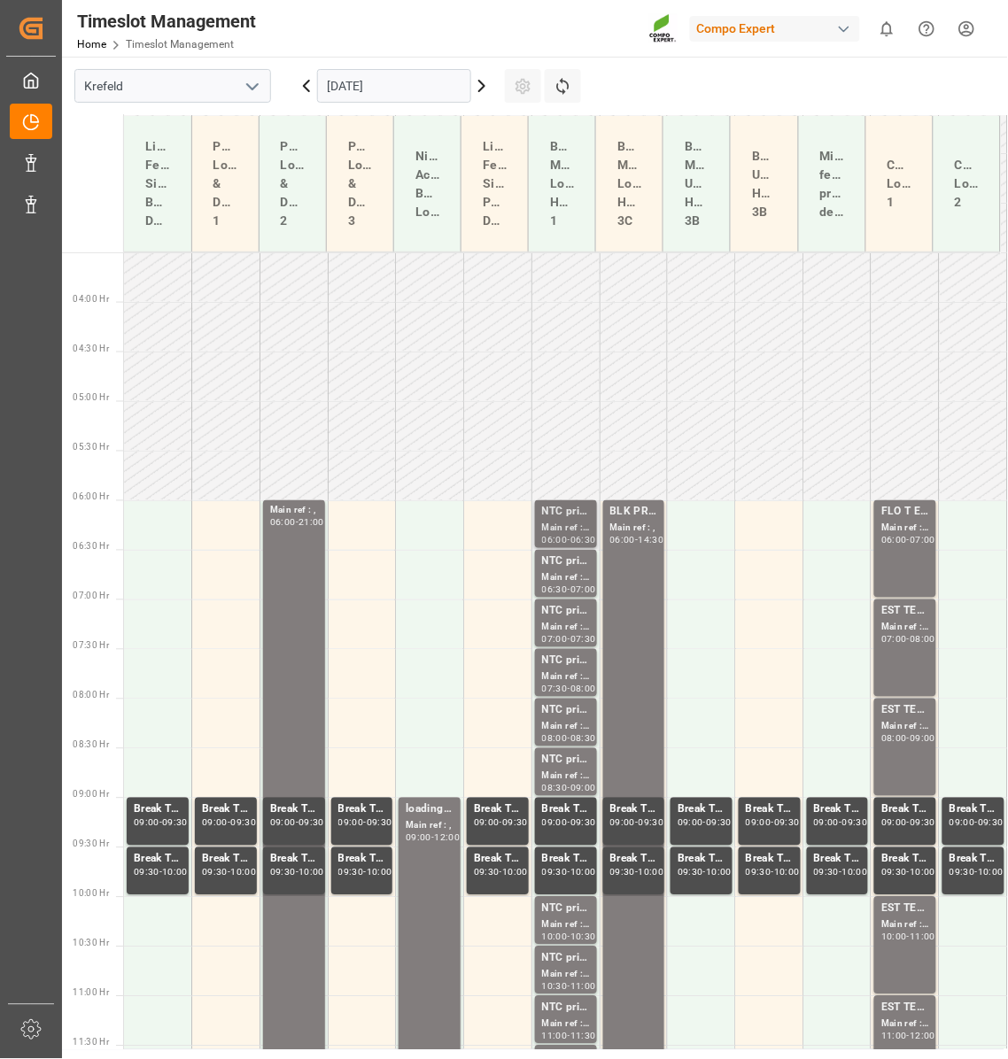
click at [570, 521] on div "NTC primo [DATE] BULK;" at bounding box center [566, 513] width 48 height 18
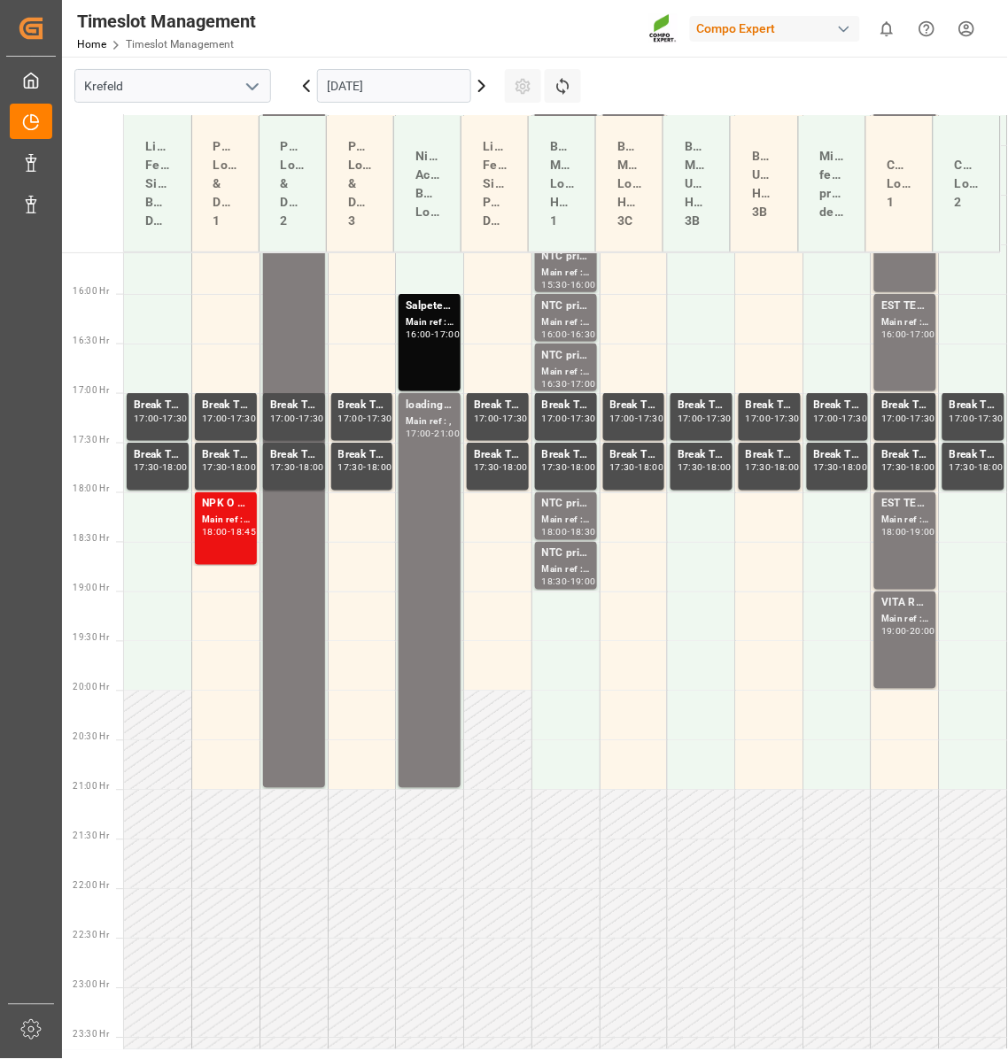
scroll to position [1582, 0]
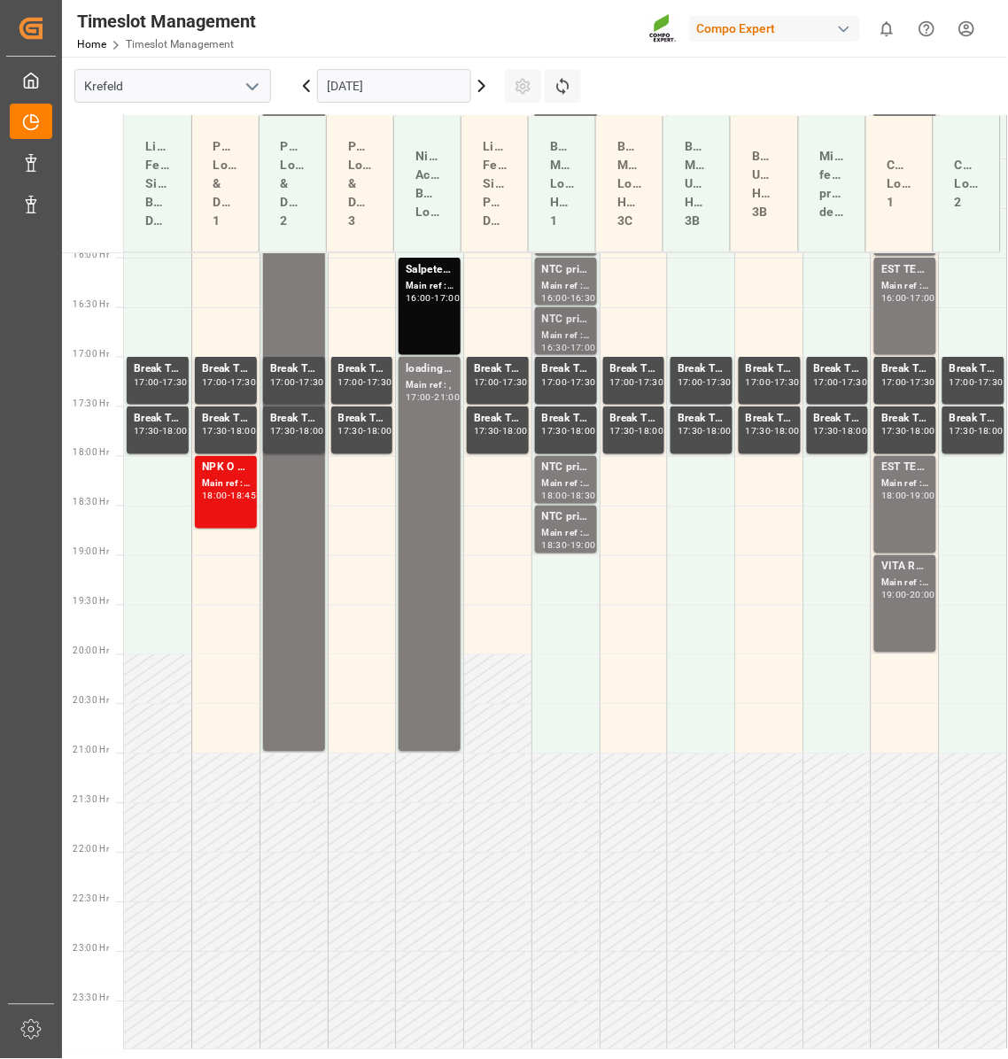
click at [570, 350] on div "-" at bounding box center [569, 348] width 3 height 8
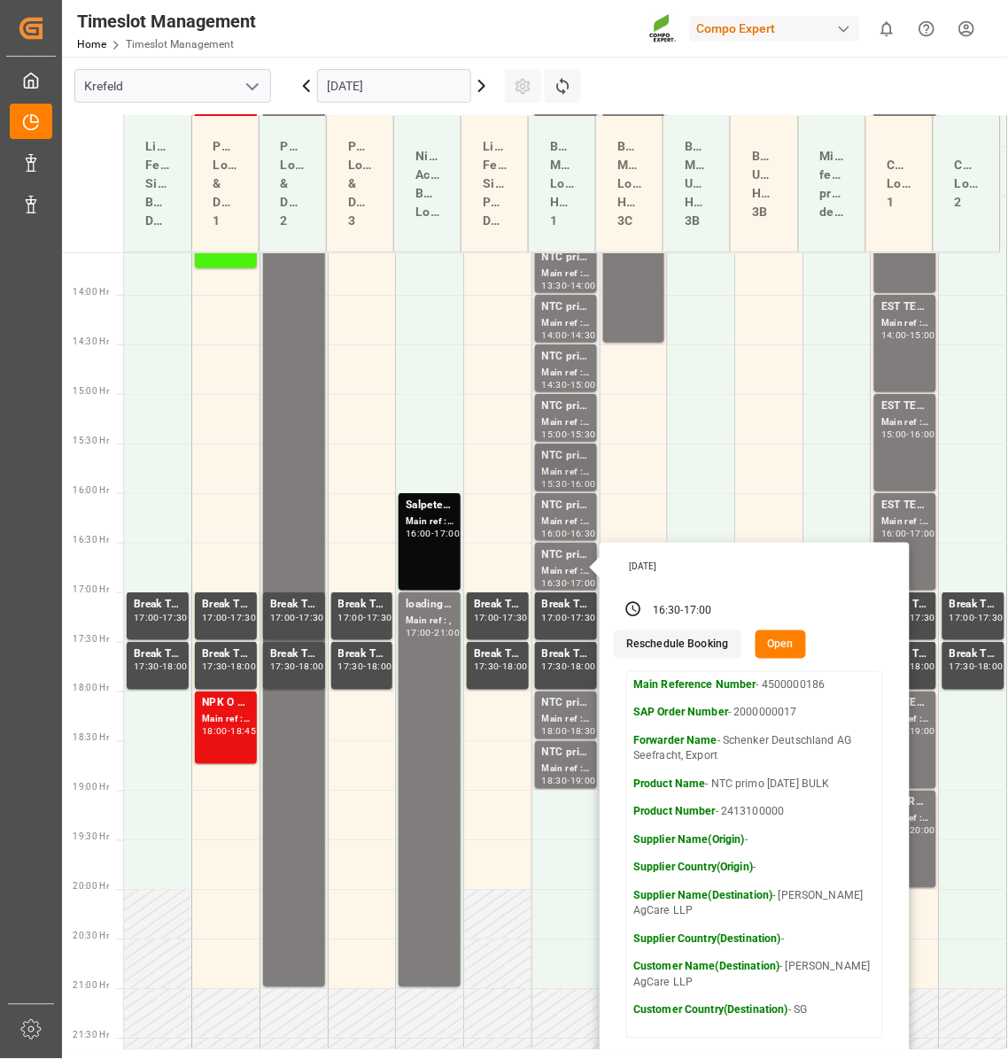
scroll to position [1272, 0]
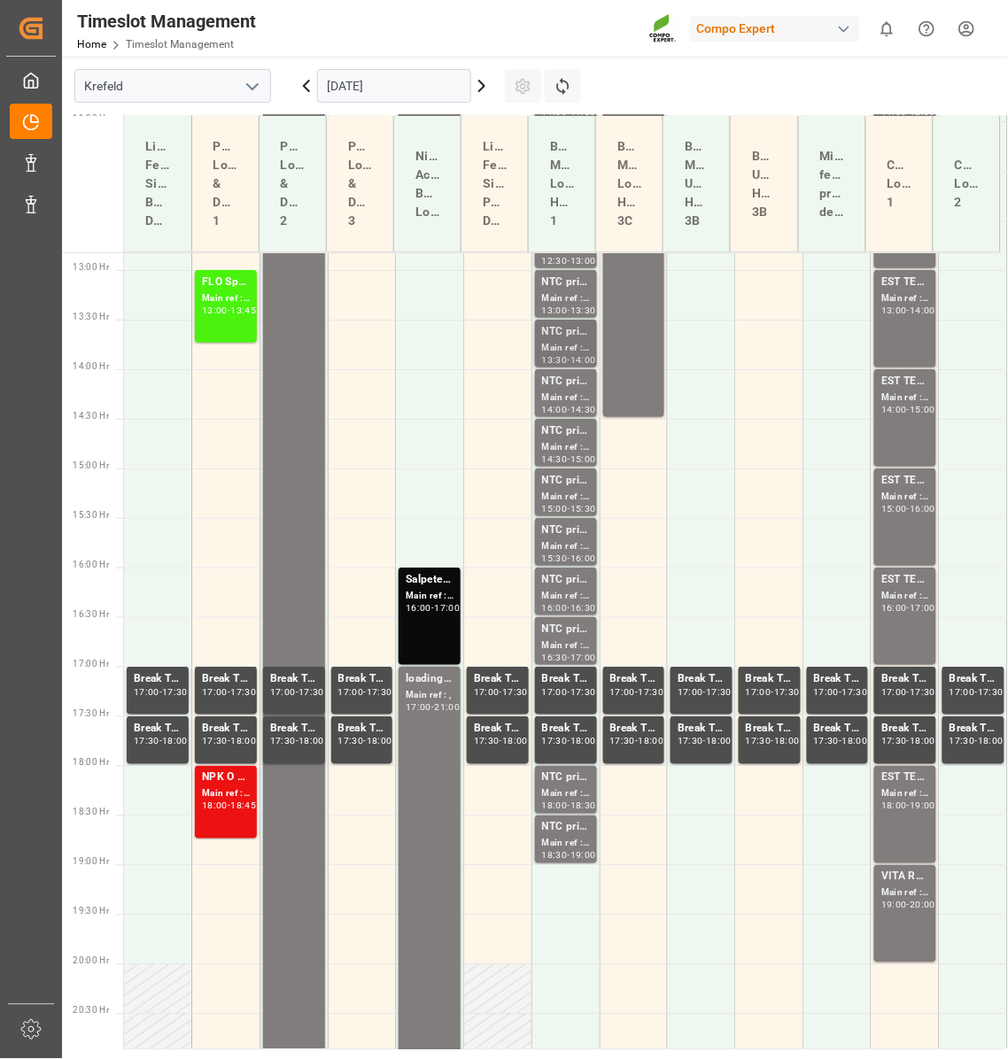
click at [559, 337] on div "NTC primo [DATE] BULK" at bounding box center [566, 332] width 48 height 18
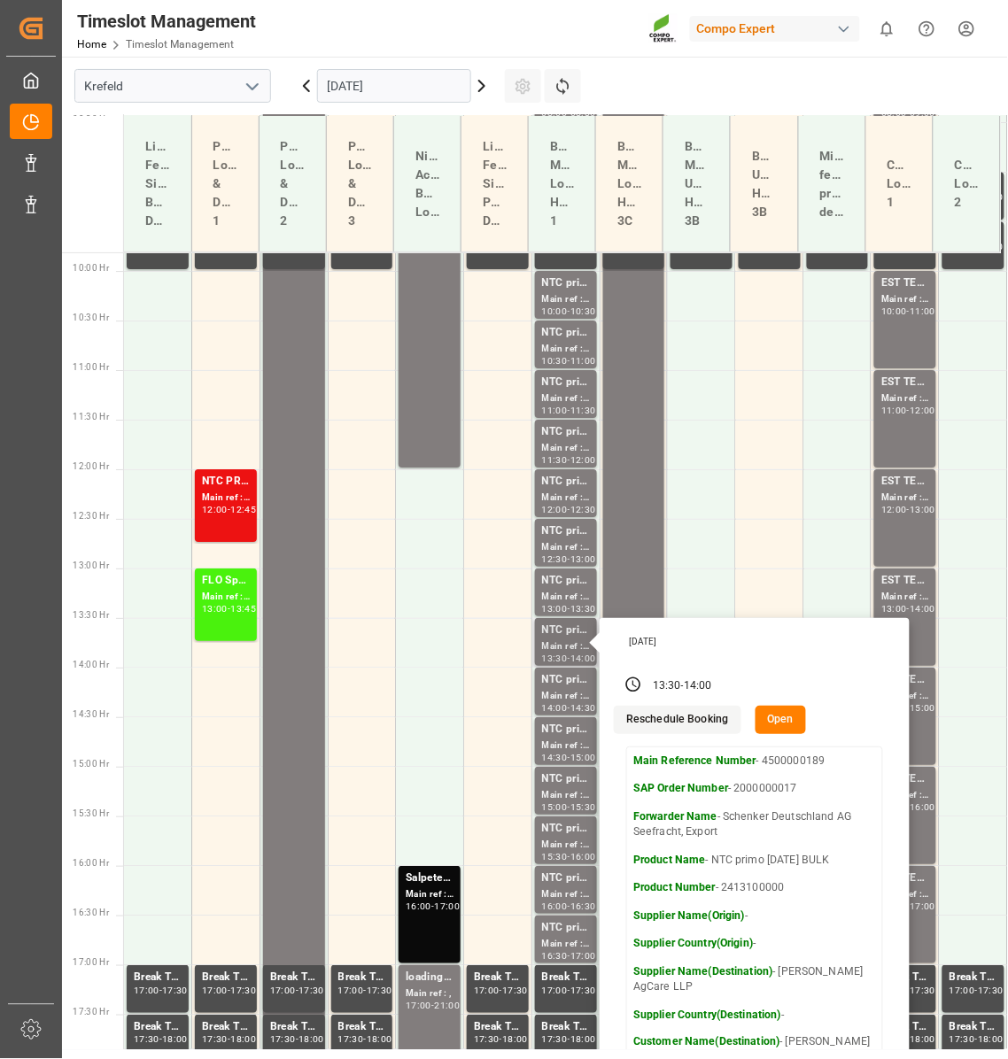
scroll to position [963, 0]
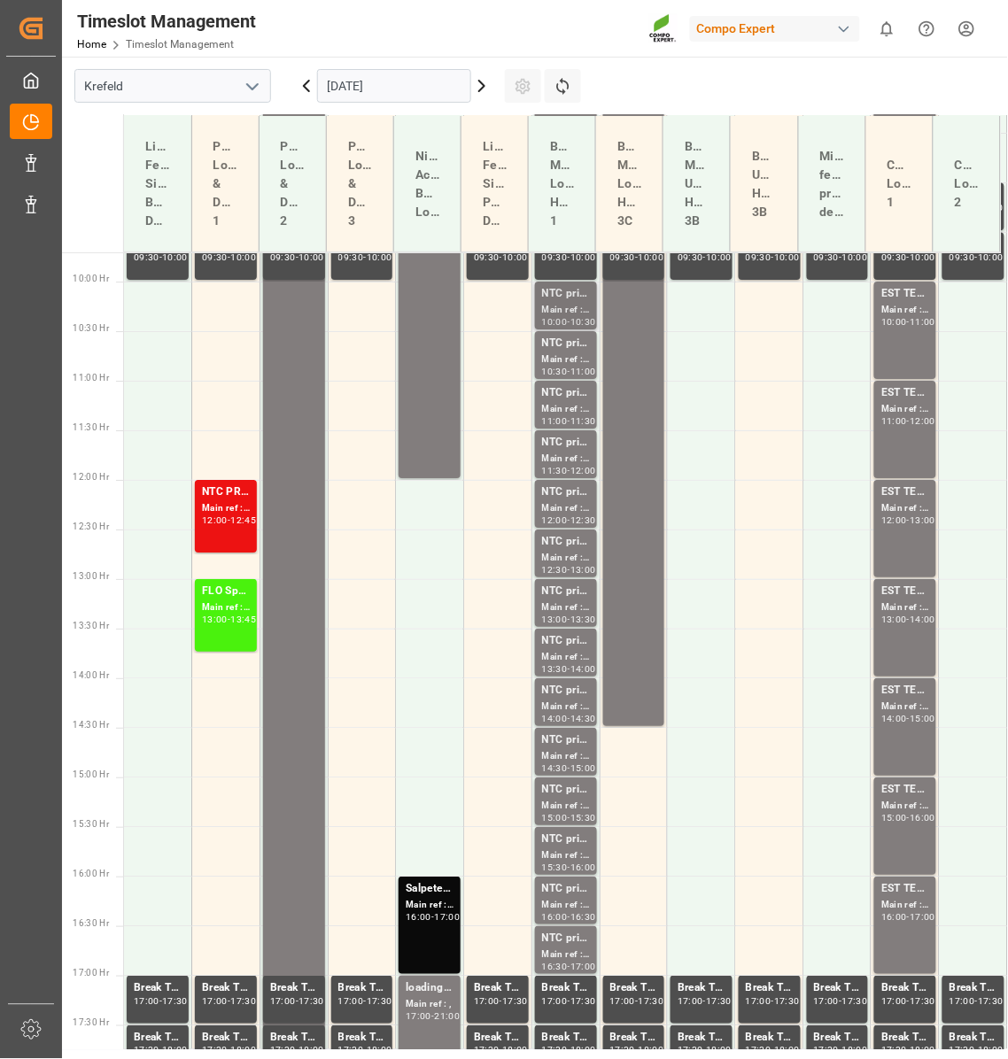
click at [568, 309] on div "Main ref : 4500000193, 2000000032;" at bounding box center [566, 310] width 48 height 15
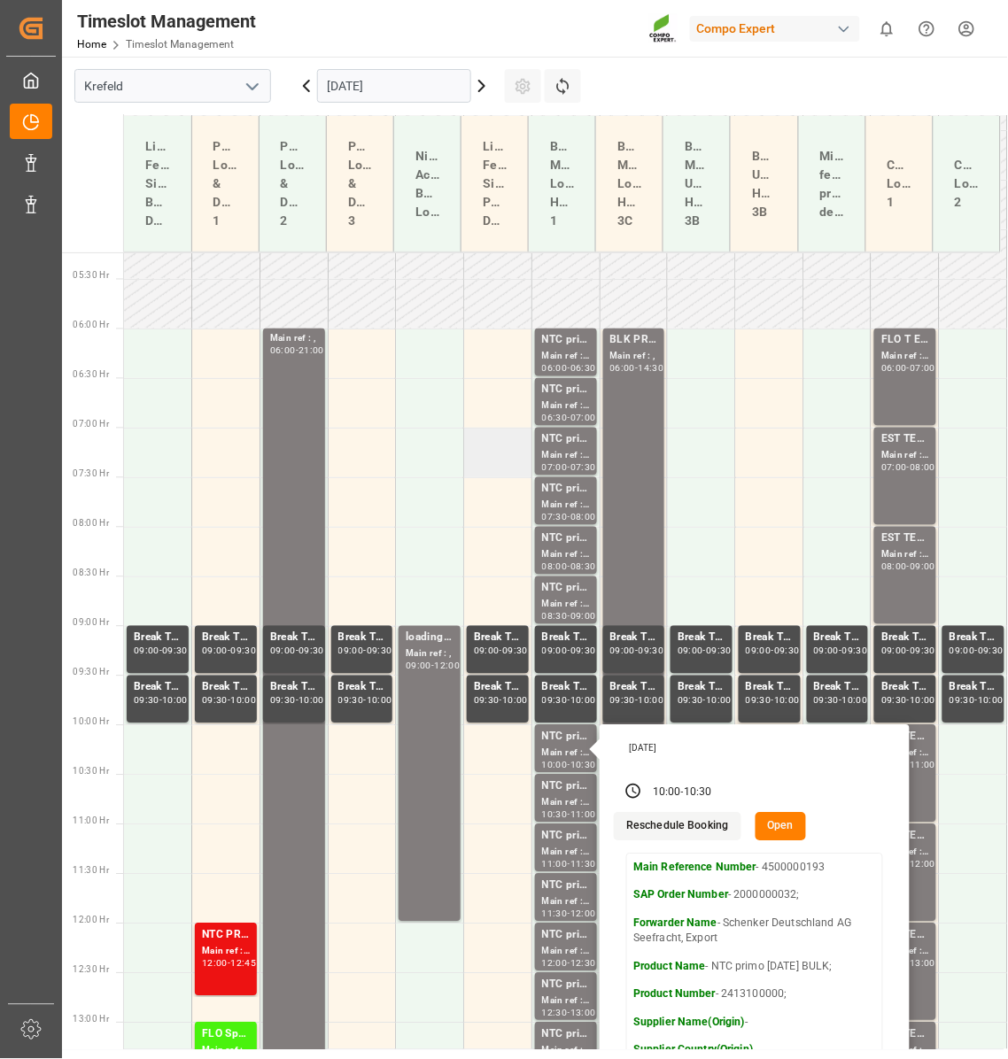
scroll to position [342, 0]
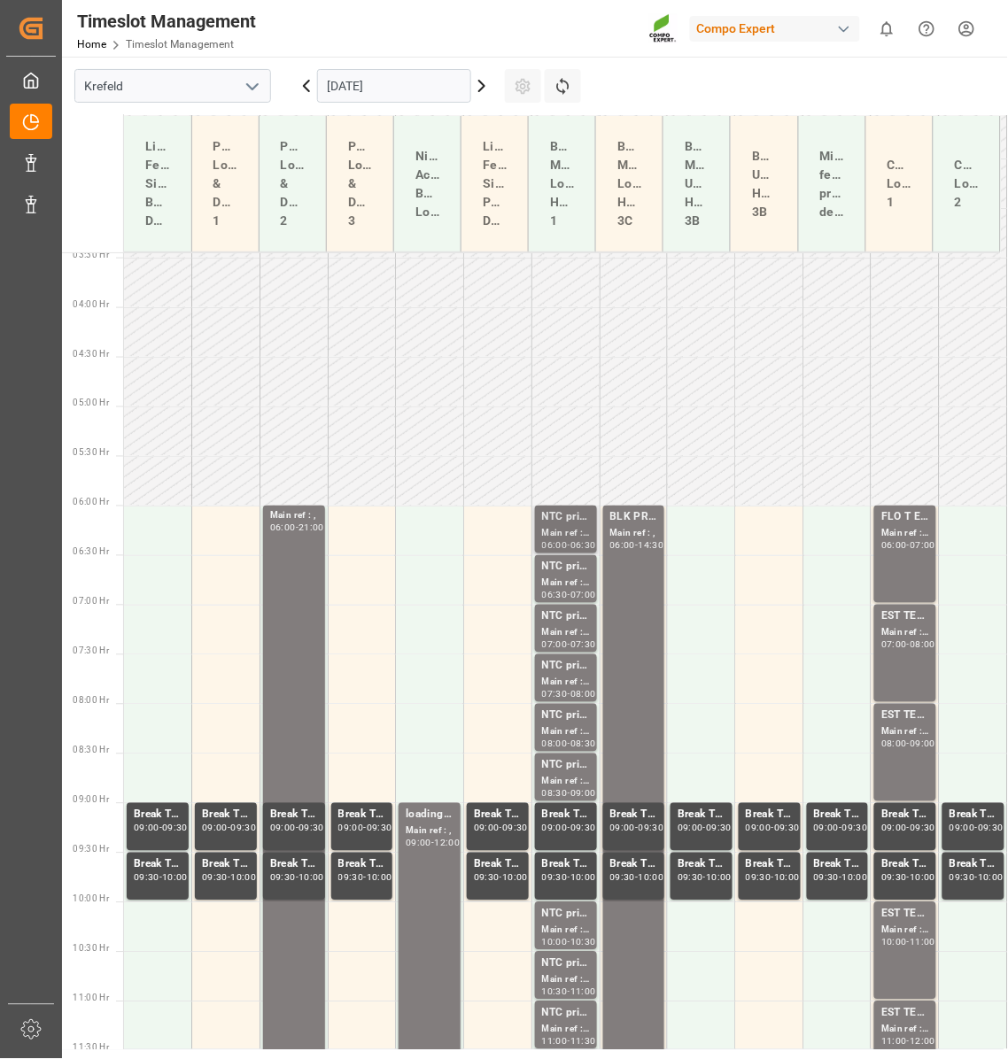
click at [566, 525] on div "NTC primo [DATE] BULK;" at bounding box center [566, 518] width 48 height 18
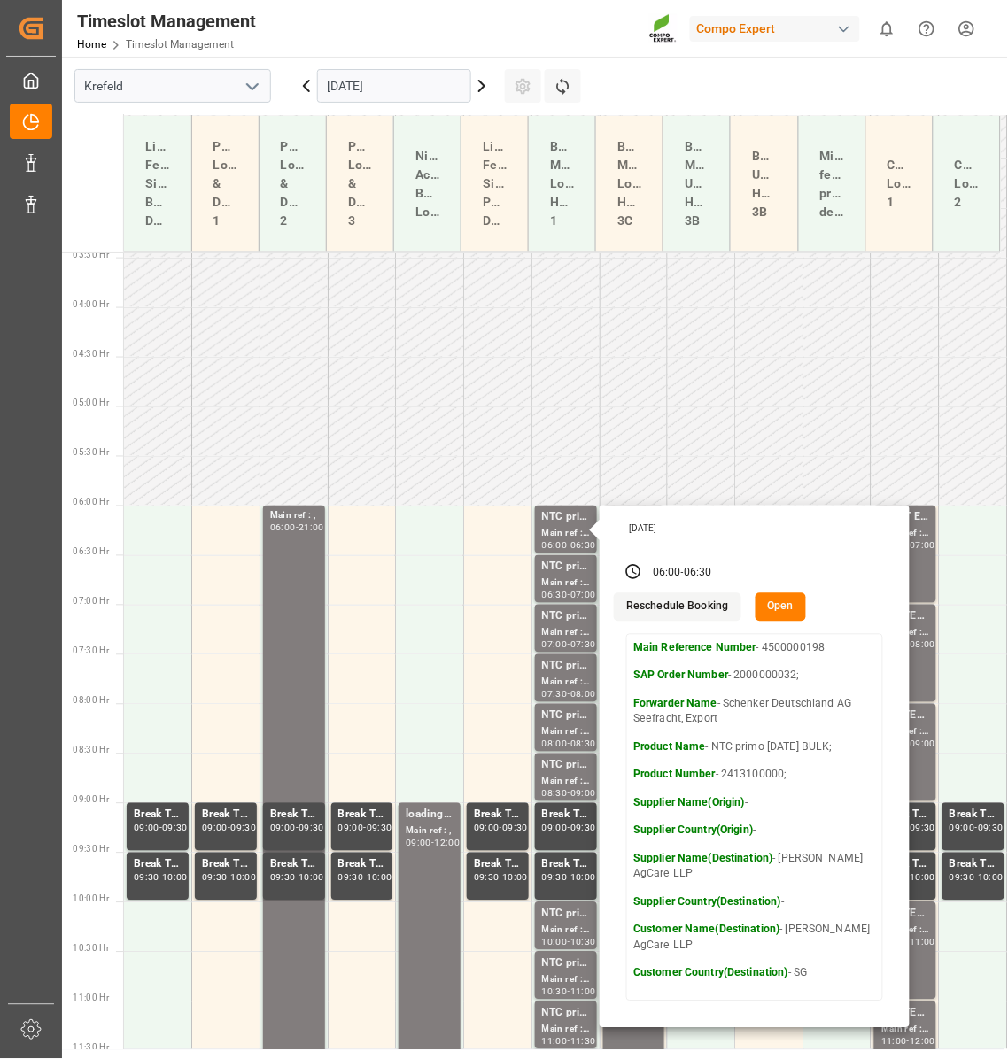
click at [480, 84] on icon at bounding box center [481, 85] width 21 height 21
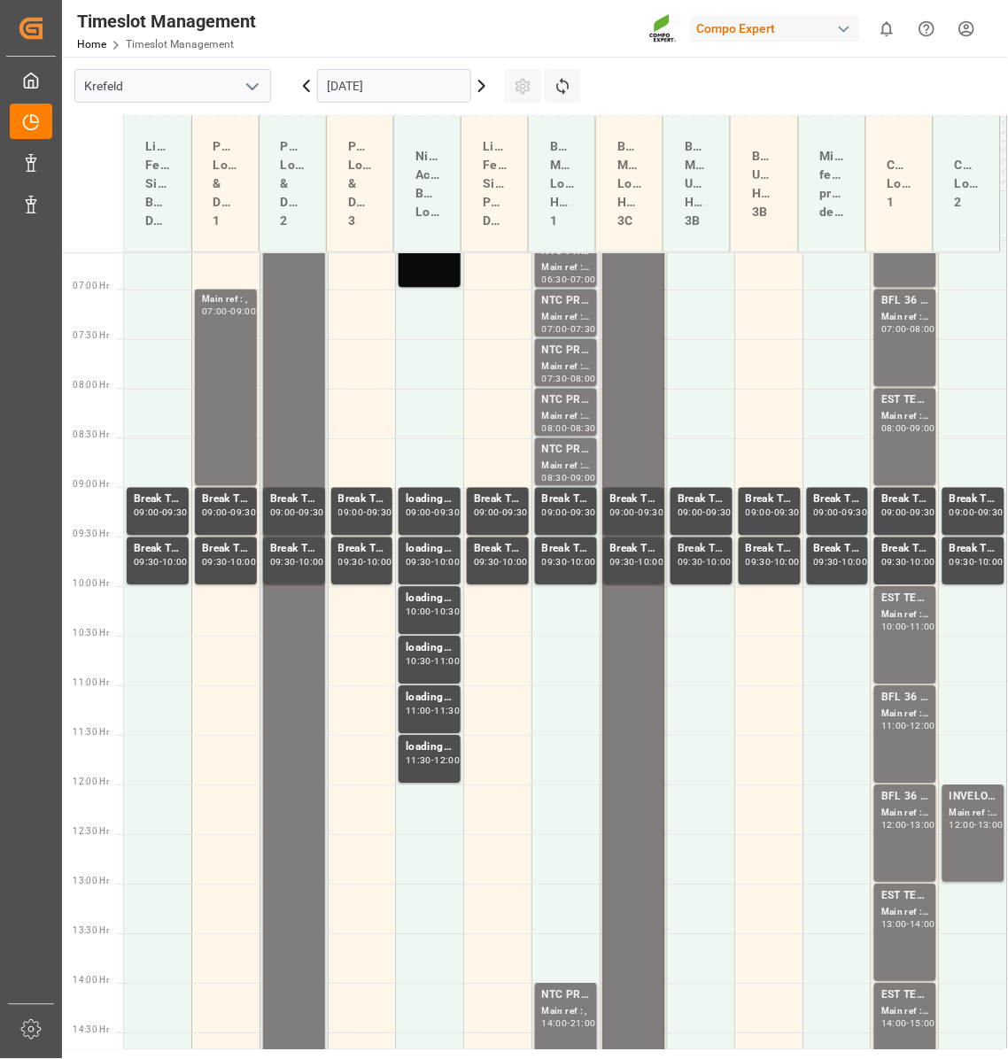
scroll to position [347, 0]
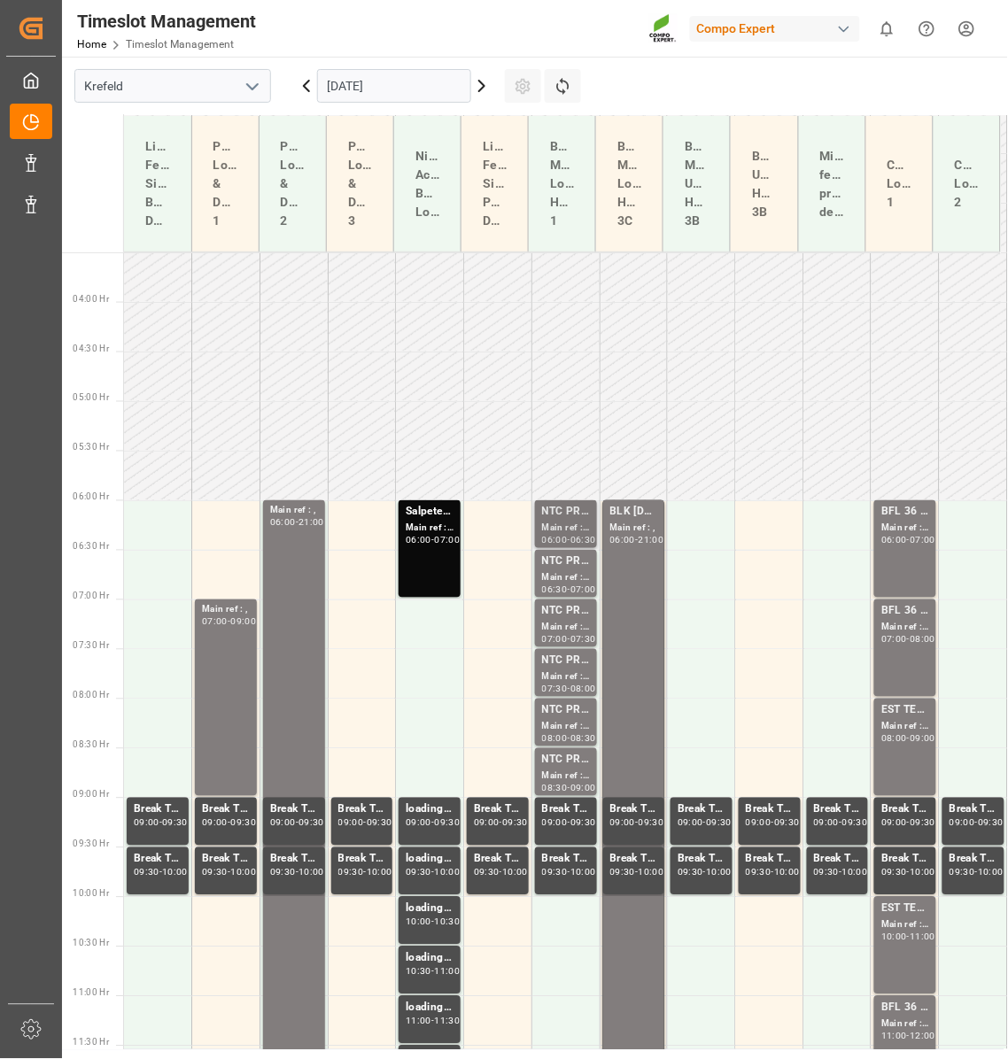
click at [570, 515] on div "NTC PREMIUM [DATE]+3+TE BULK;" at bounding box center [566, 513] width 48 height 18
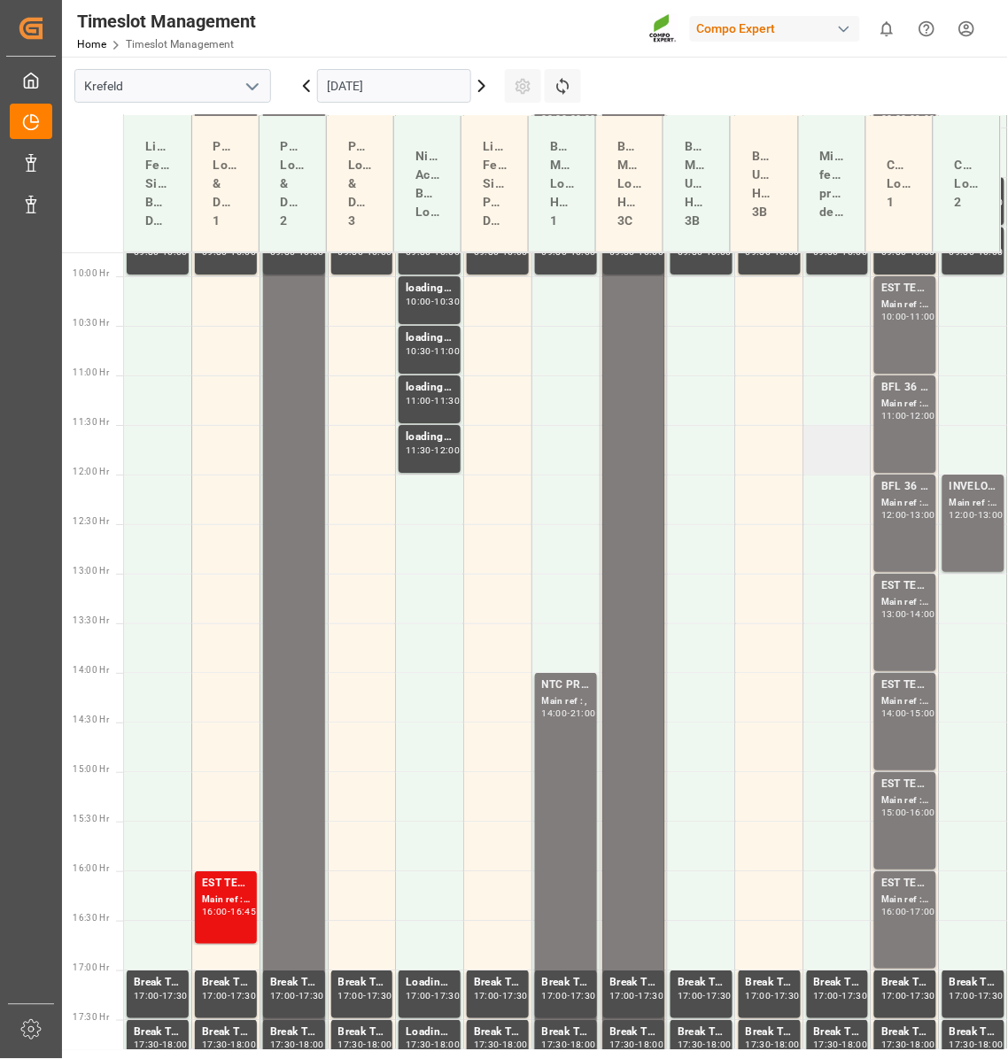
scroll to position [1277, 0]
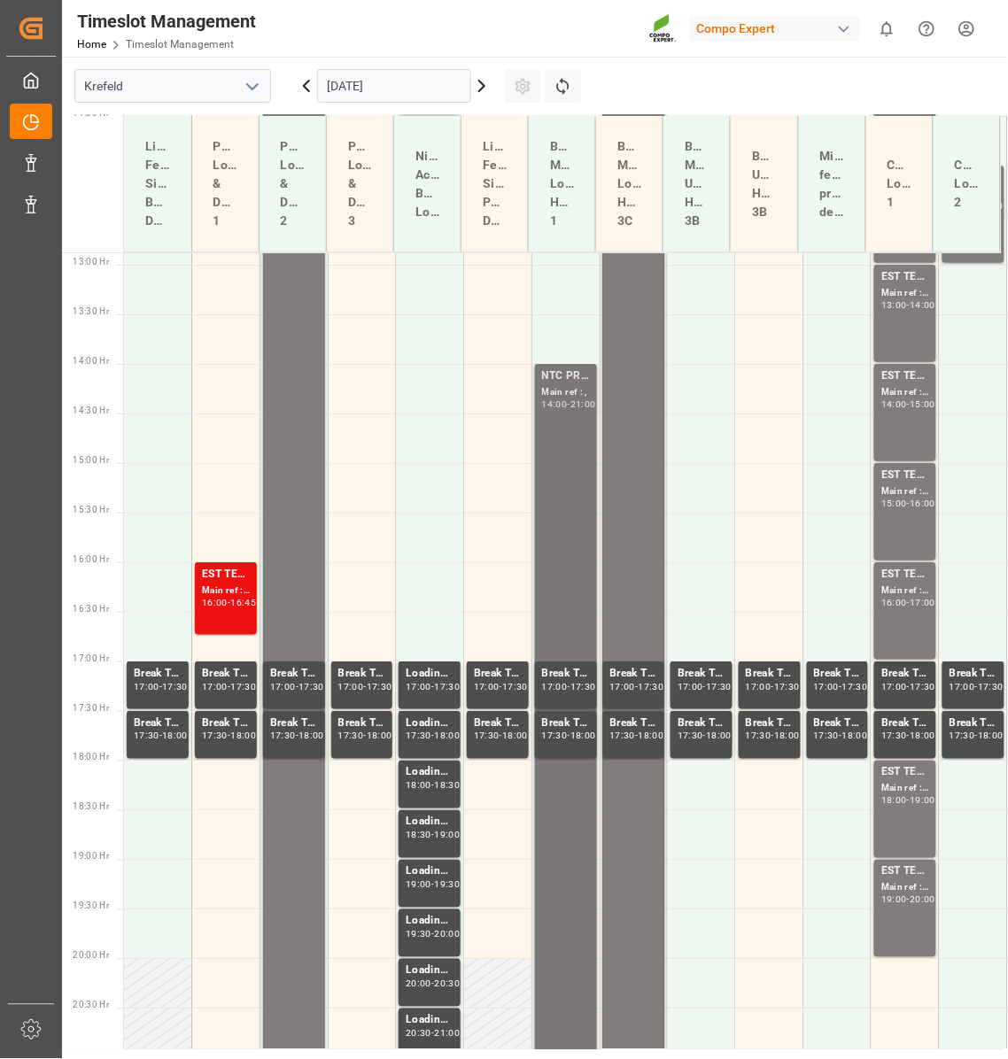
click at [565, 565] on div "NTC PREMIUM [DATE]+3+TE BULK Main ref : , 14:00 - 21:00" at bounding box center [566, 711] width 48 height 686
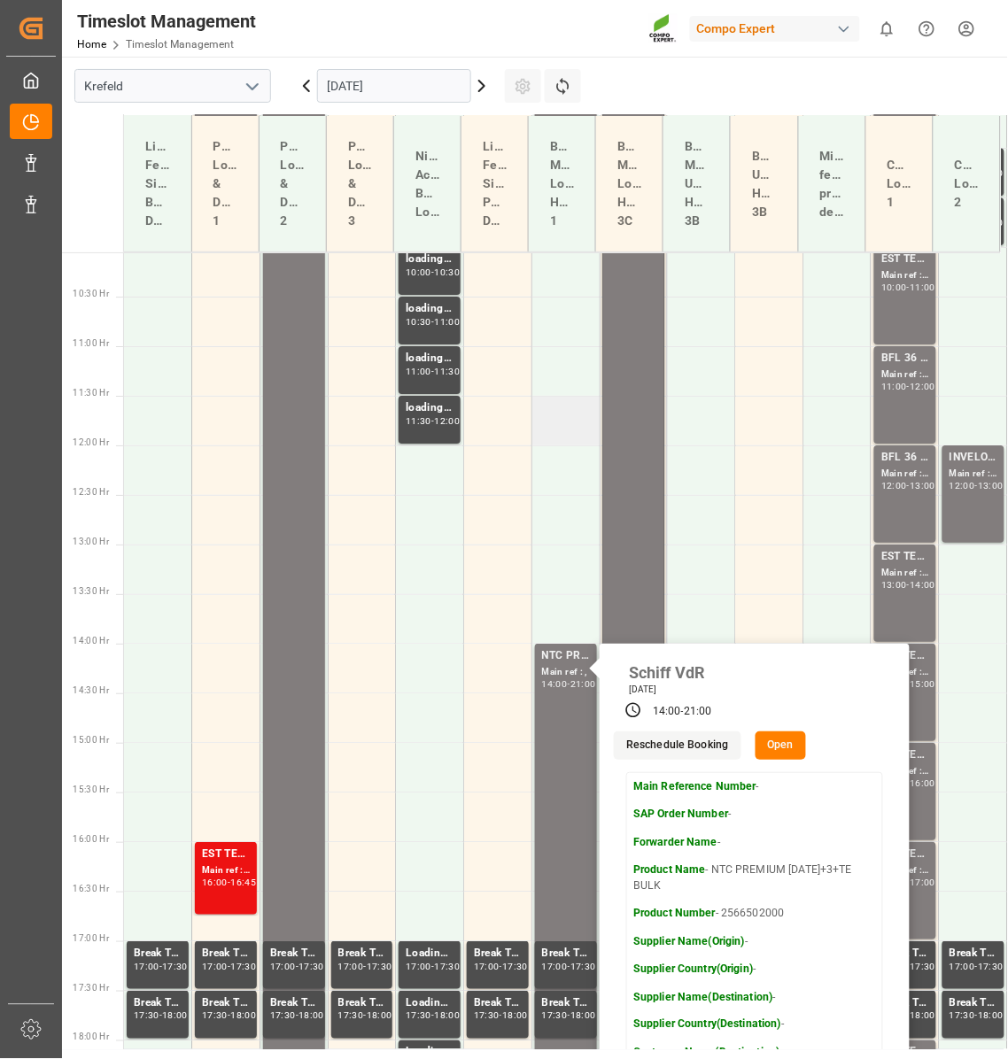
scroll to position [657, 0]
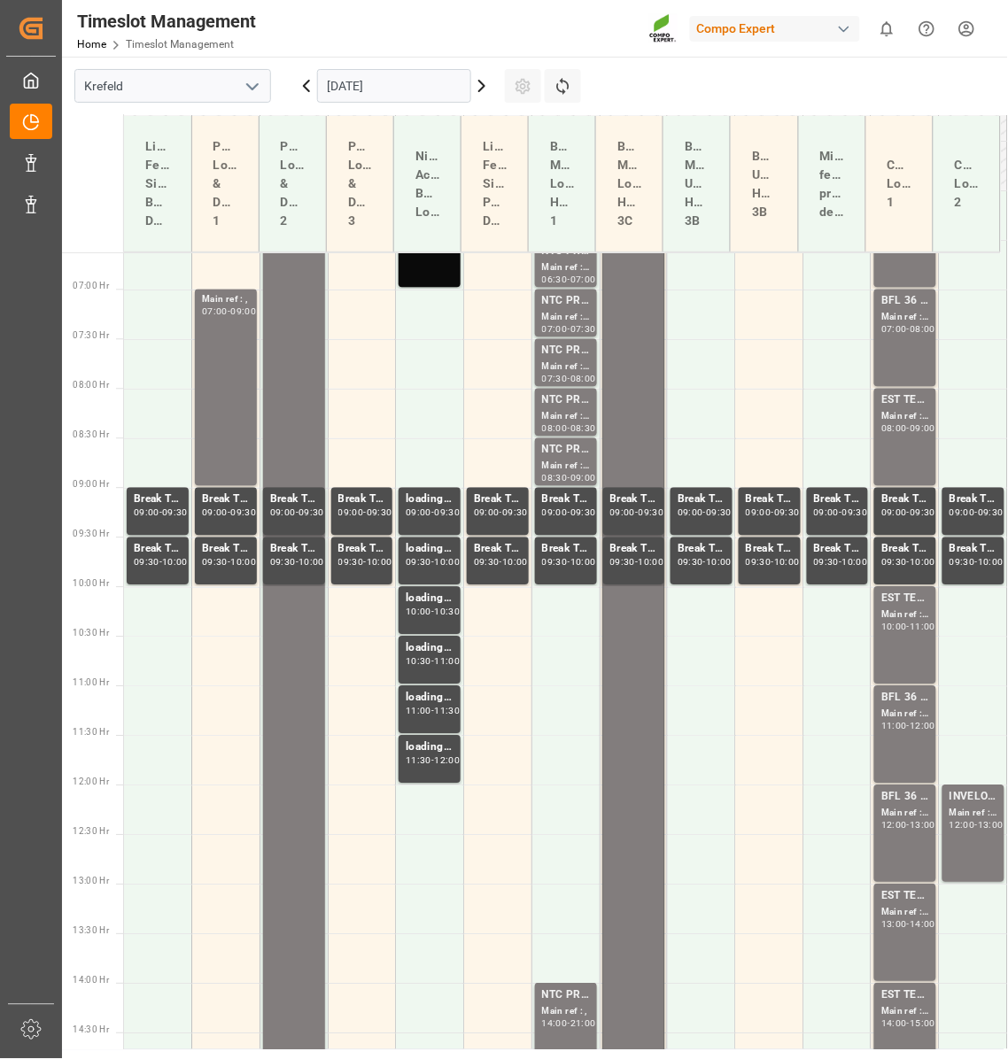
click at [554, 357] on div "NTC PREMIUM [DATE]+3+TE BULK;" at bounding box center [566, 352] width 48 height 18
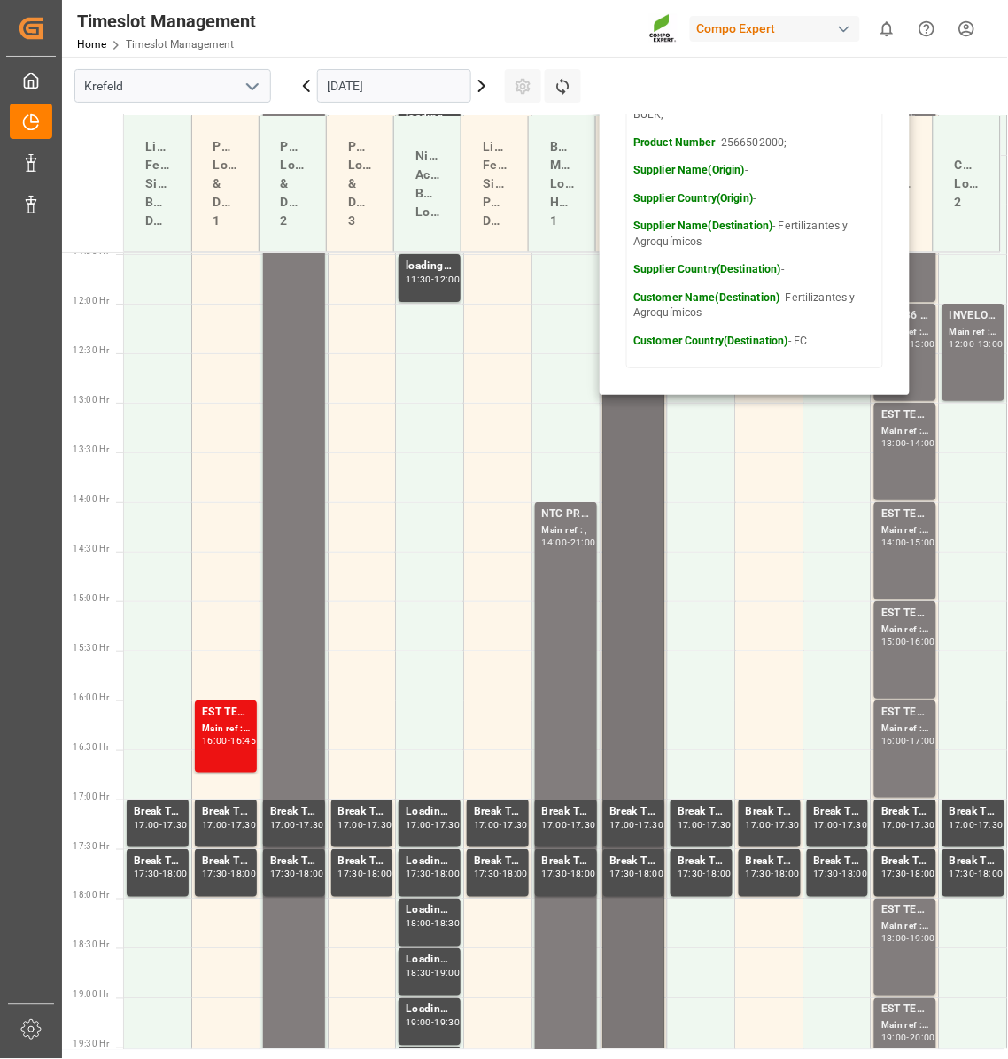
scroll to position [1277, 0]
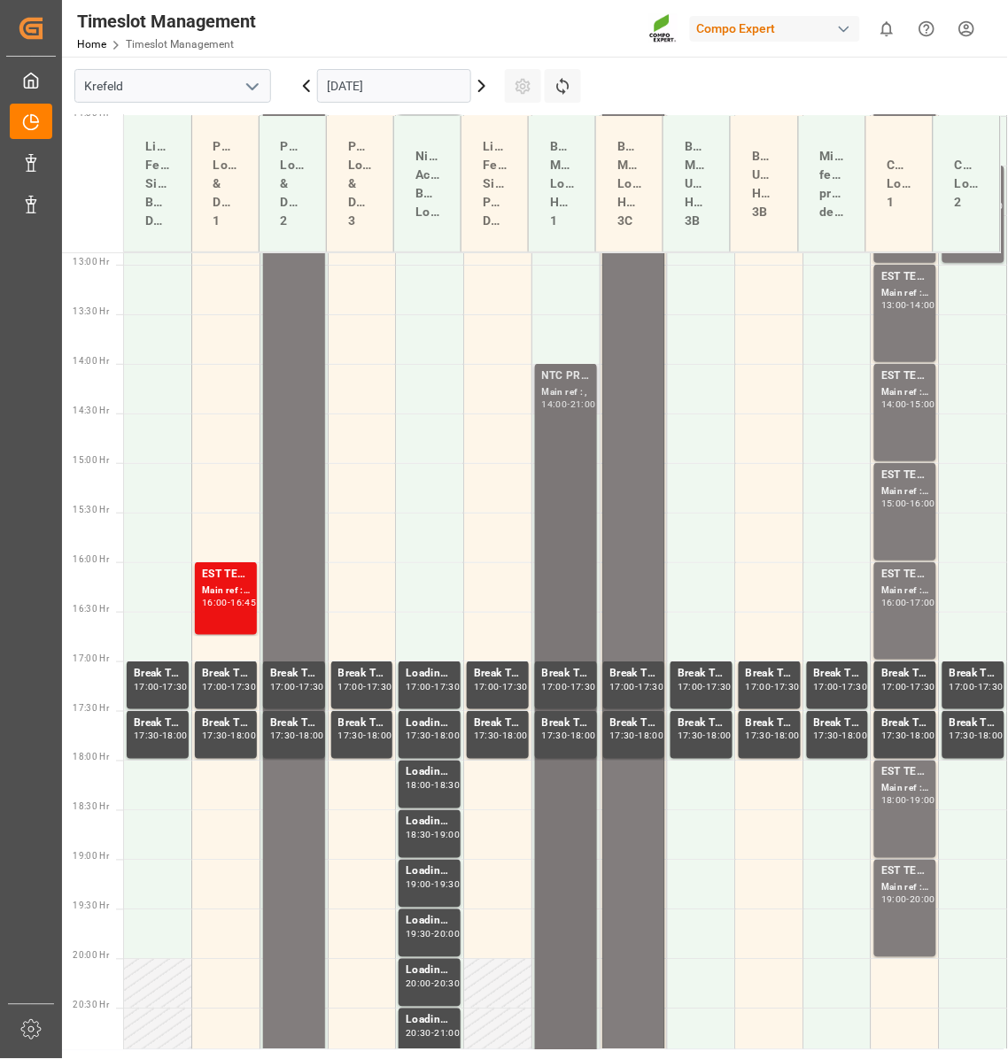
click at [566, 493] on div "NTC PREMIUM [DATE]+3+TE BULK Main ref : , 14:00 - 21:00" at bounding box center [566, 711] width 48 height 686
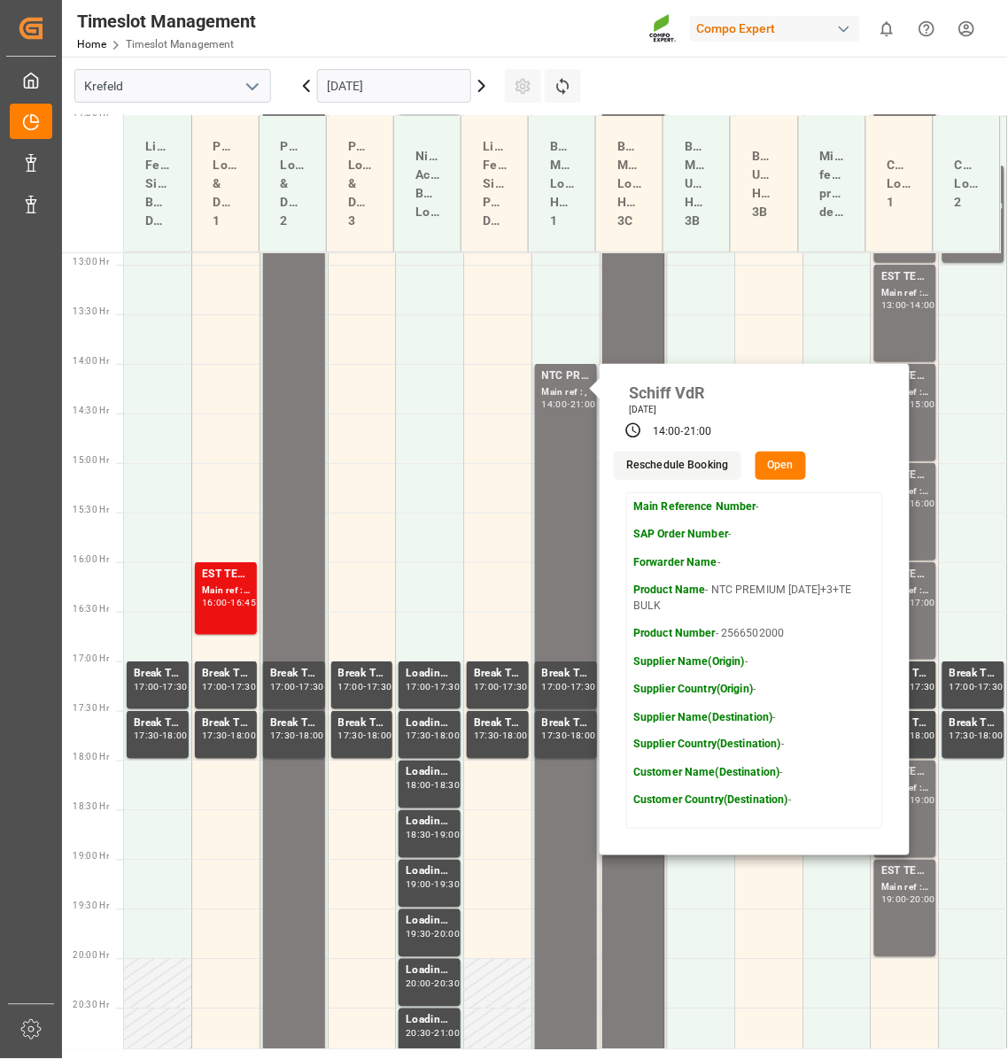
click at [763, 472] on button "Open" at bounding box center [780, 466] width 51 height 28
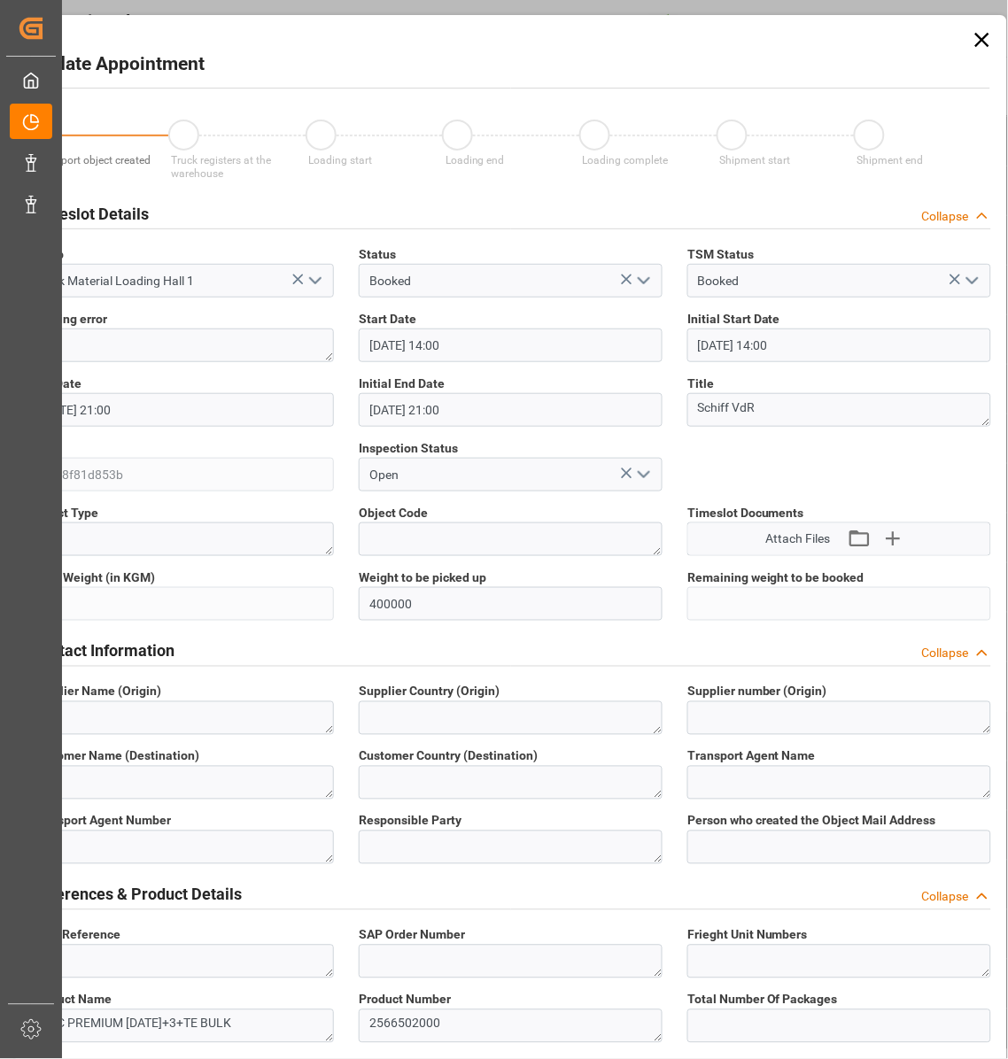
click at [972, 40] on icon at bounding box center [982, 39] width 25 height 25
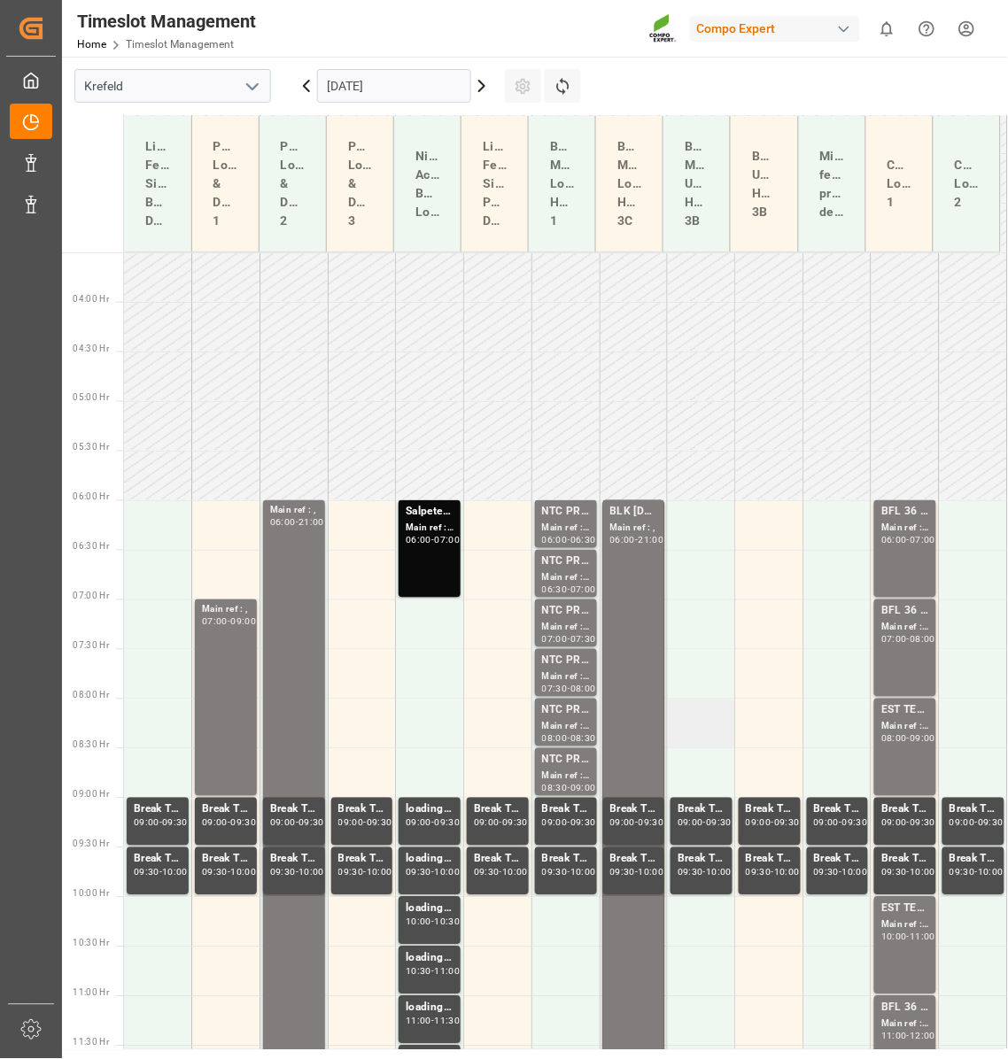
scroll to position [38, 0]
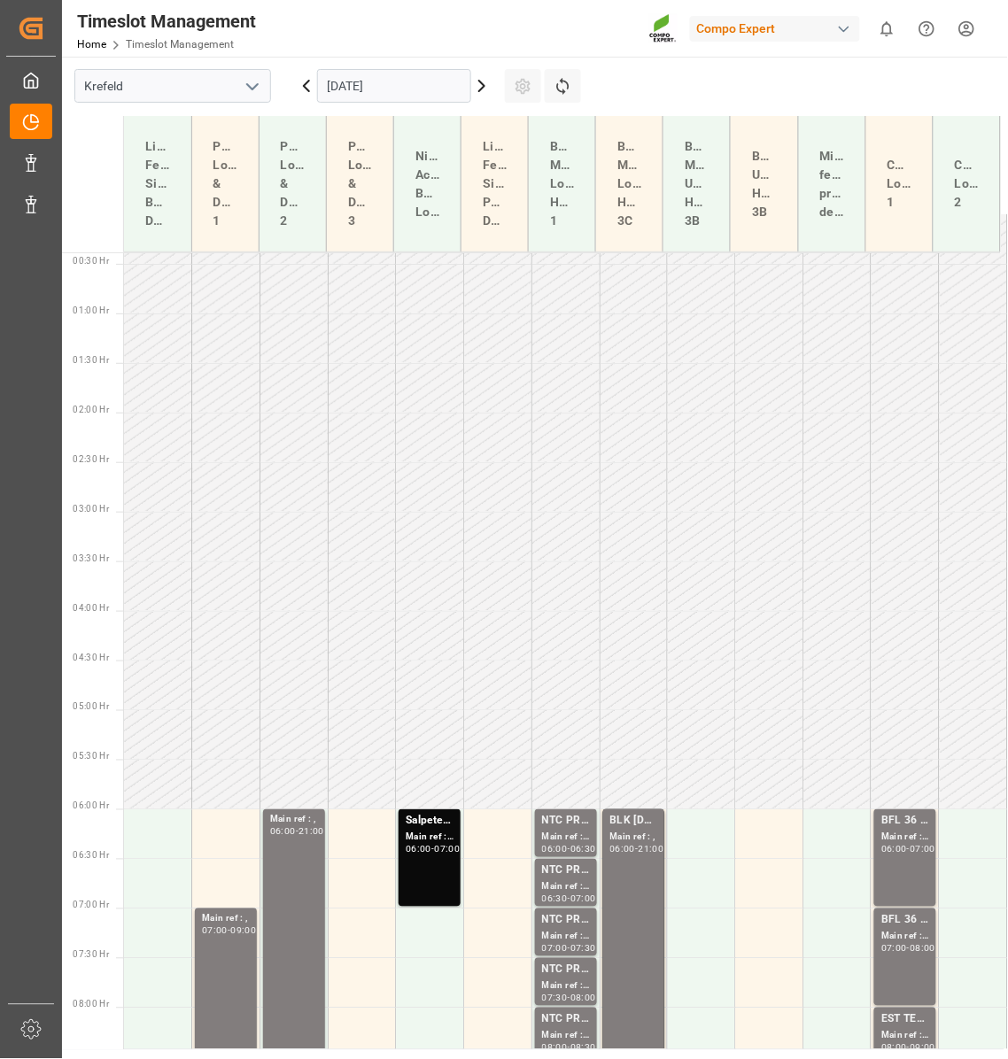
click at [487, 81] on icon at bounding box center [481, 85] width 21 height 21
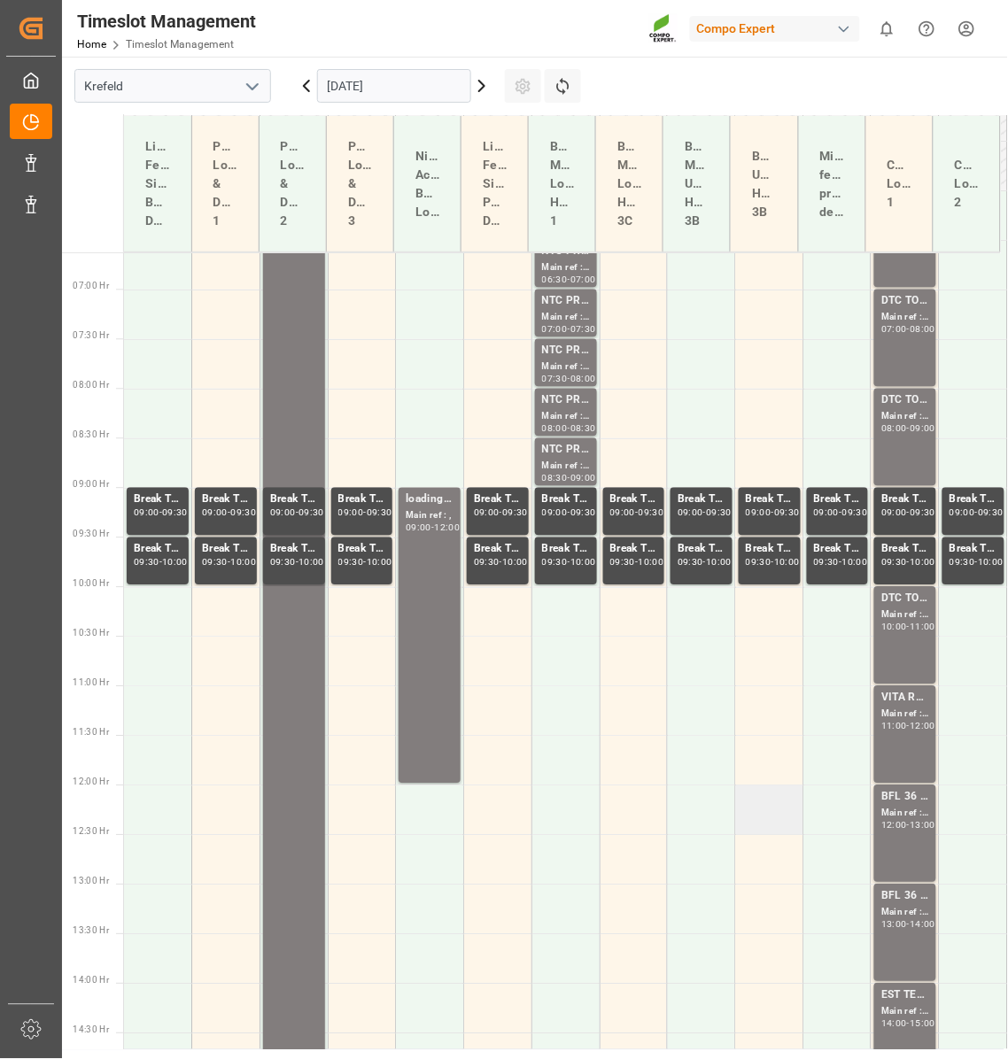
scroll to position [347, 0]
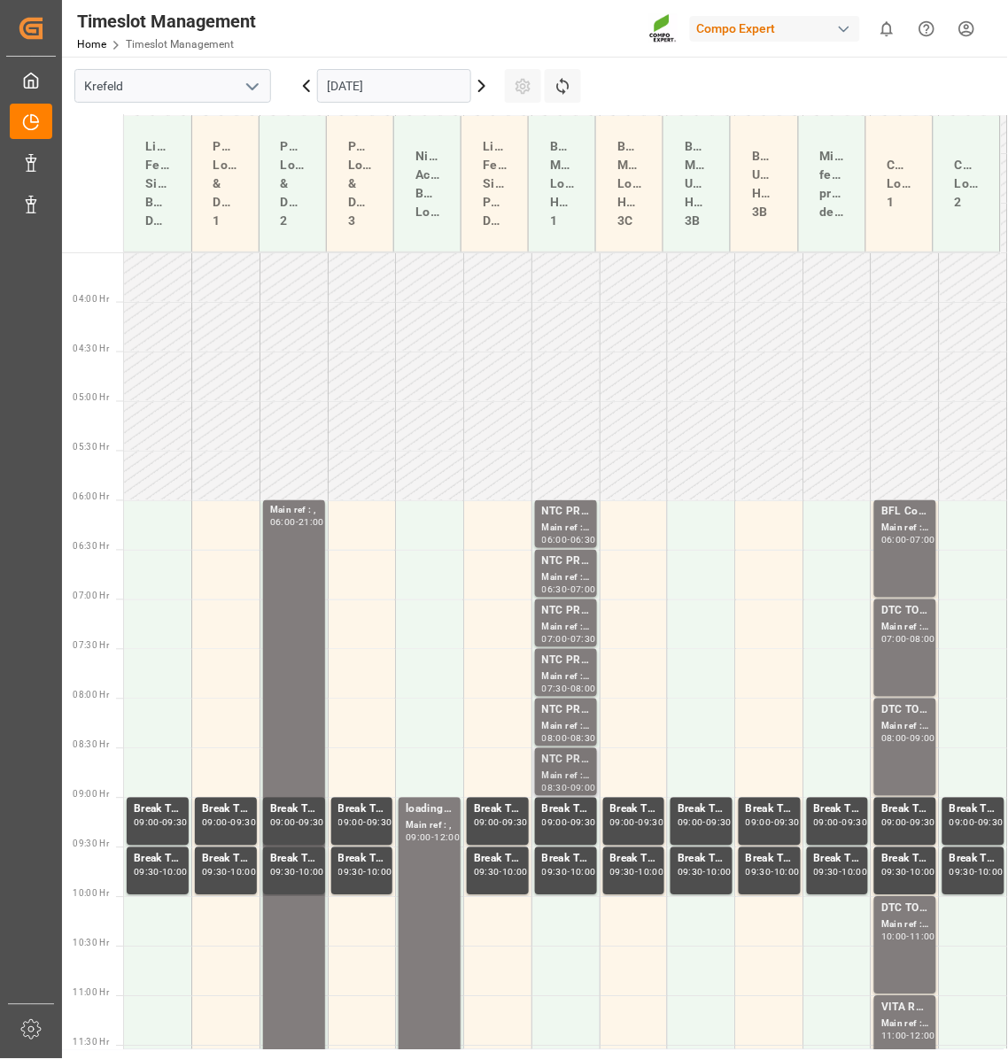
click at [557, 771] on div "Main ref : 4500000227, 2000000040;" at bounding box center [566, 777] width 48 height 15
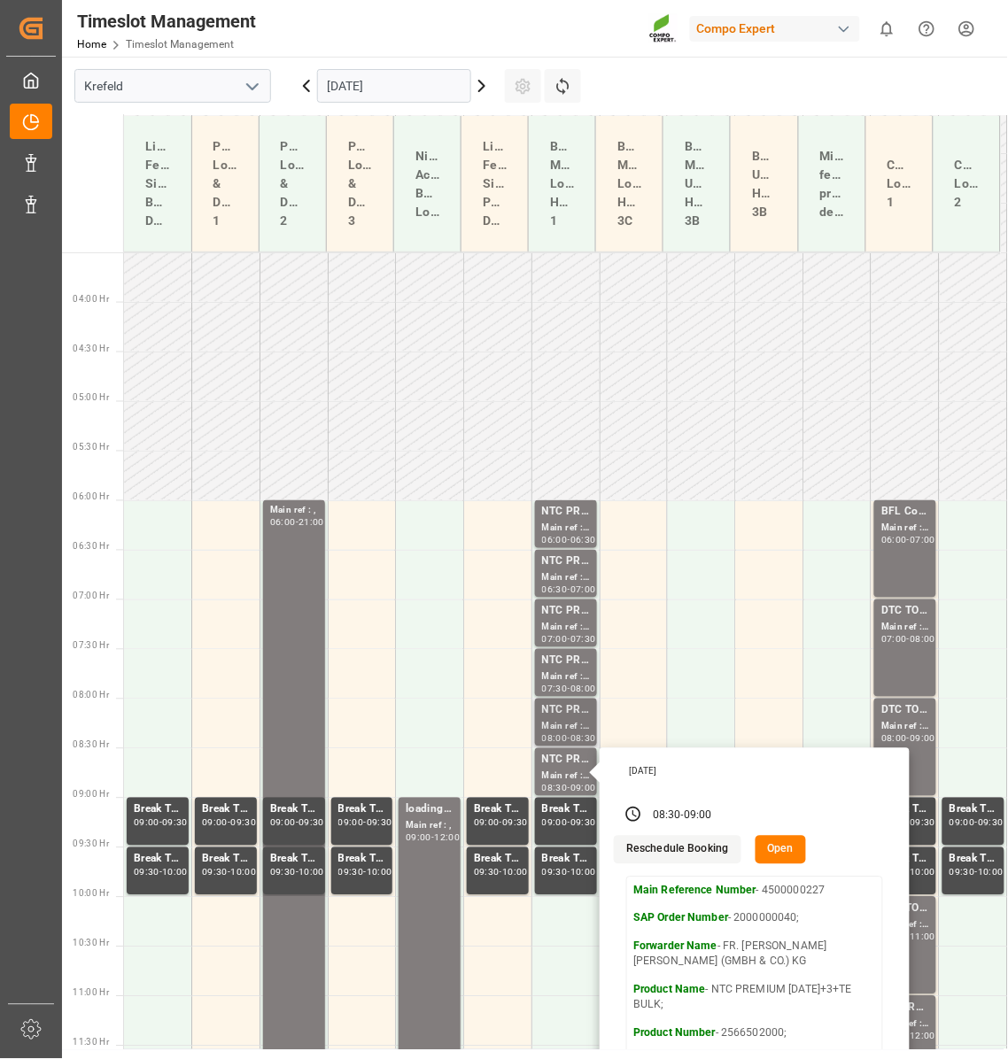
scroll to position [657, 0]
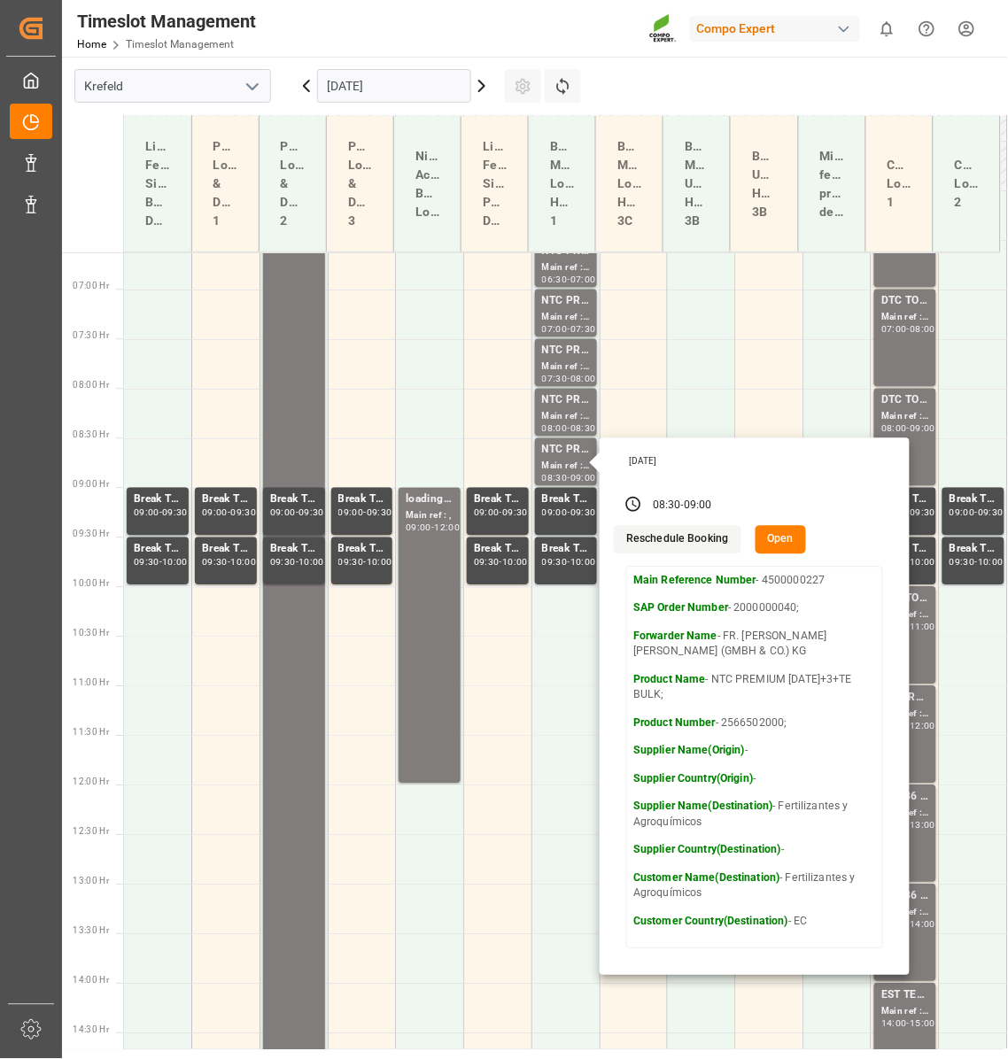
click at [484, 79] on icon at bounding box center [481, 85] width 21 height 21
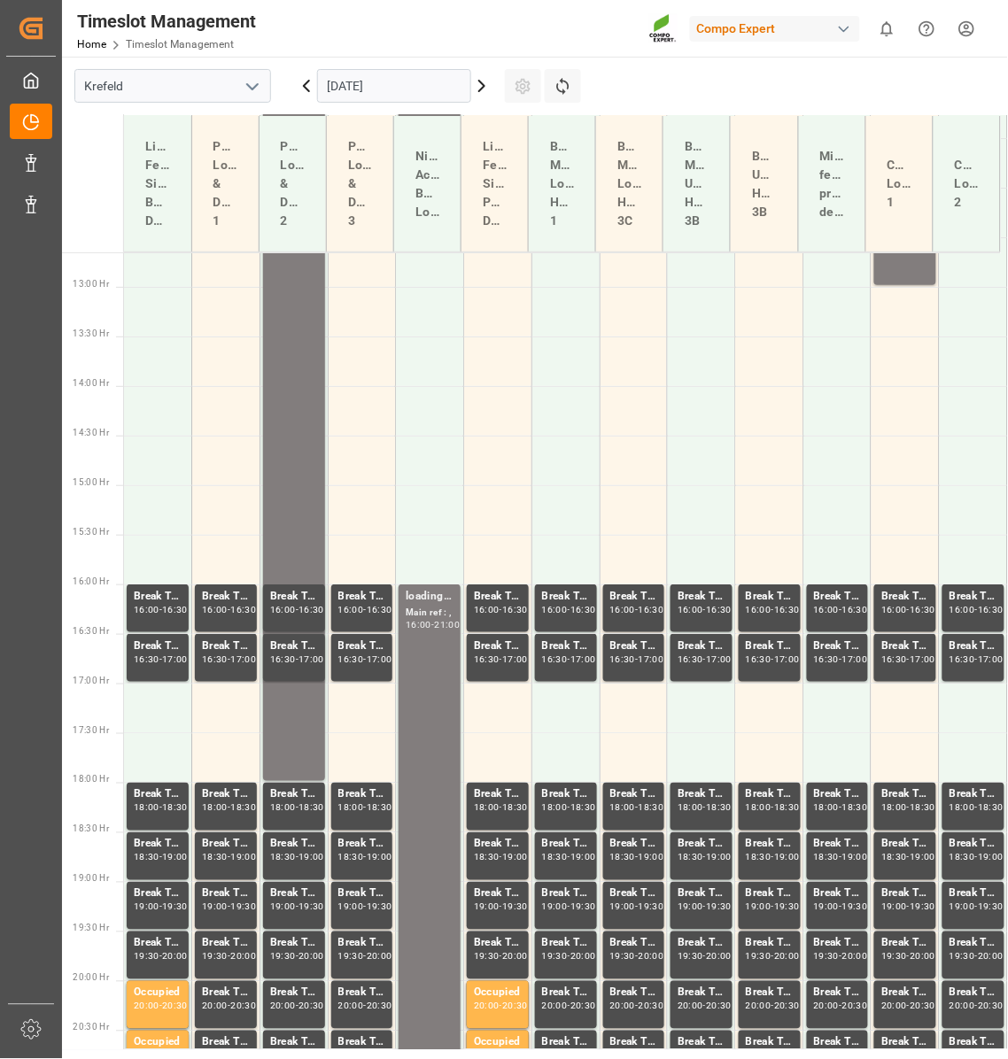
scroll to position [1277, 0]
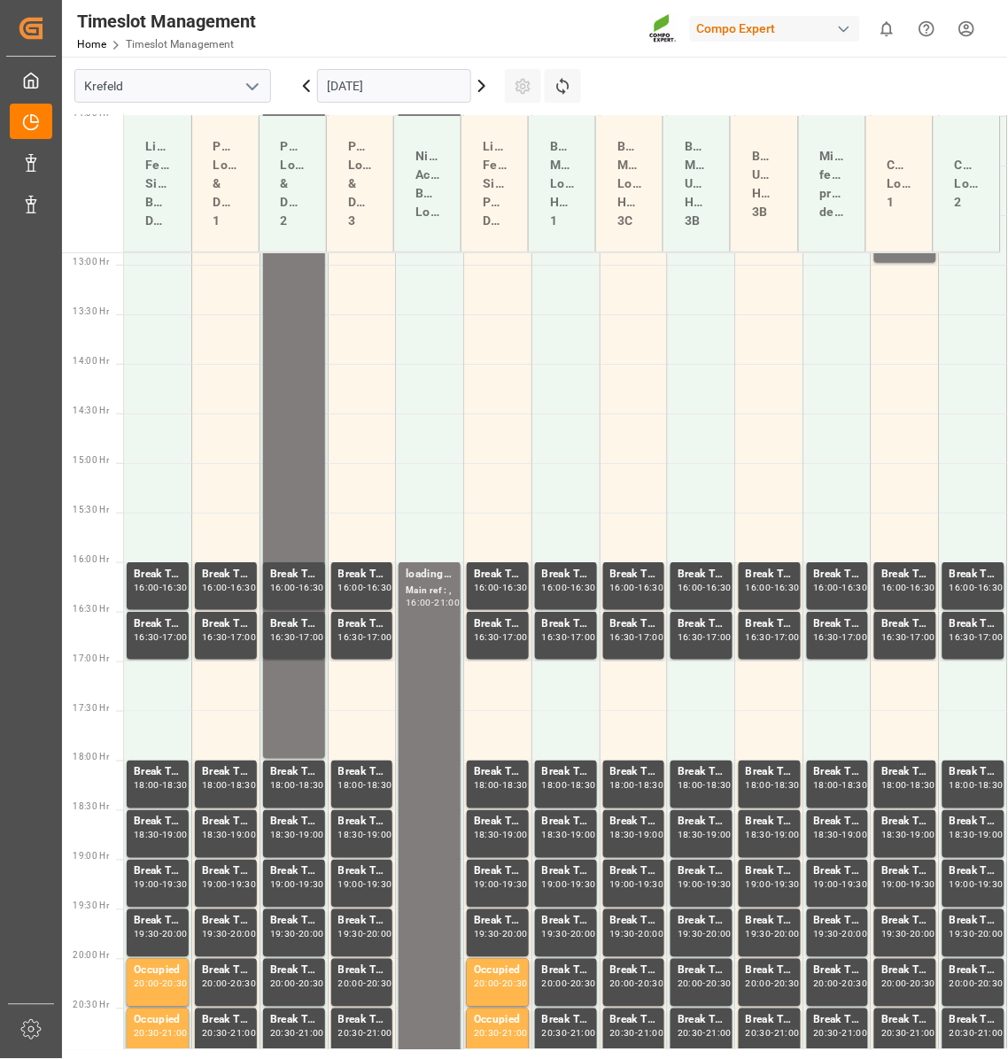
click at [302, 84] on icon at bounding box center [306, 85] width 21 height 21
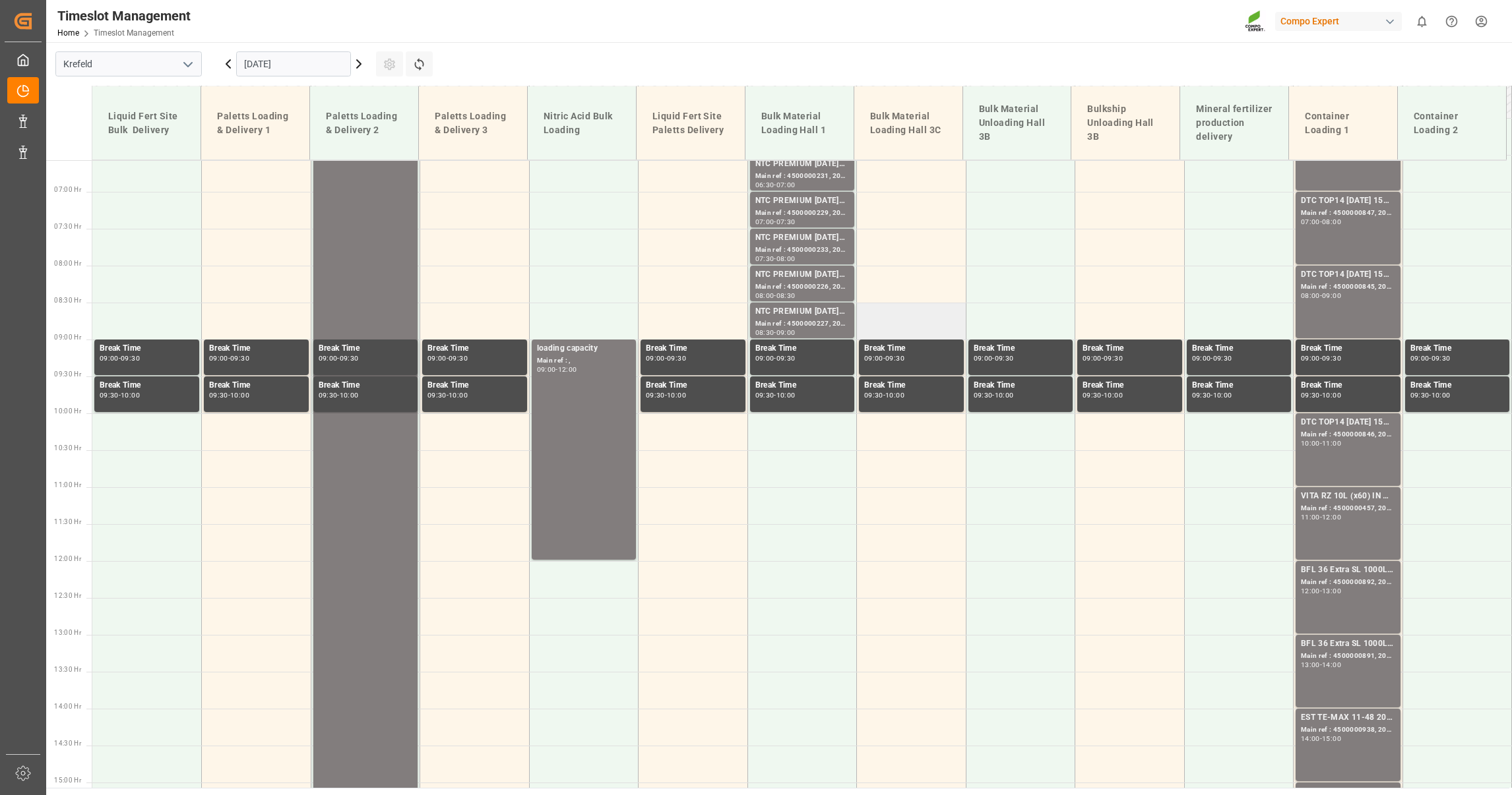
scroll to position [25, 0]
